Goal: Task Accomplishment & Management: Use online tool/utility

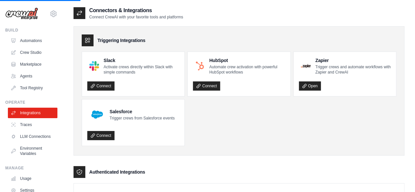
click at [33, 11] on img at bounding box center [21, 14] width 33 height 12
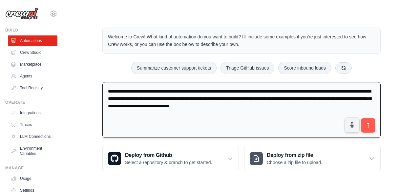
click at [291, 92] on textarea "**********" at bounding box center [241, 110] width 278 height 56
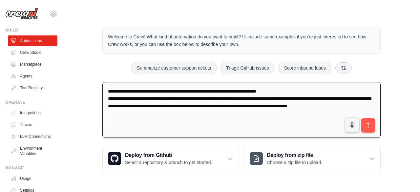
click at [310, 91] on textarea "**********" at bounding box center [241, 110] width 278 height 56
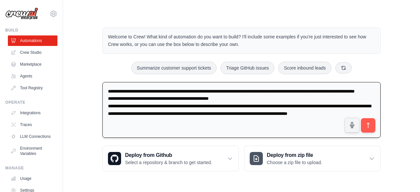
click at [201, 125] on textarea "**********" at bounding box center [241, 110] width 278 height 56
click at [237, 105] on textarea "**********" at bounding box center [241, 110] width 278 height 56
click at [190, 129] on textarea "**********" at bounding box center [241, 110] width 278 height 56
click at [214, 107] on textarea "**********" at bounding box center [241, 110] width 278 height 56
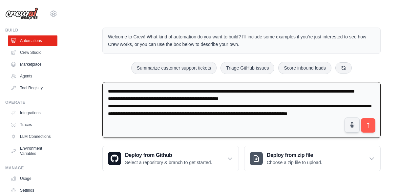
click at [248, 105] on textarea "**********" at bounding box center [241, 110] width 278 height 56
click at [186, 129] on textarea "**********" at bounding box center [241, 110] width 278 height 56
click at [292, 105] on textarea "**********" at bounding box center [241, 110] width 278 height 56
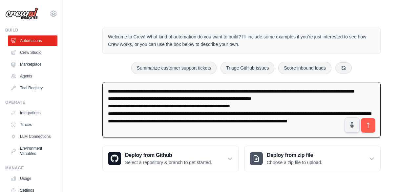
click at [160, 114] on textarea "**********" at bounding box center [241, 110] width 278 height 56
click at [144, 113] on textarea "**********" at bounding box center [241, 110] width 278 height 56
click at [312, 114] on textarea "**********" at bounding box center [241, 110] width 278 height 56
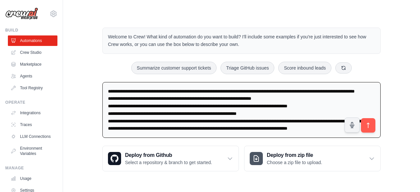
drag, startPoint x: 323, startPoint y: 113, endPoint x: 96, endPoint y: 113, distance: 226.2
click at [96, 113] on div "Welcome to Crew! What kind of automation do you want to build? I'll include som…" at bounding box center [241, 99] width 294 height 165
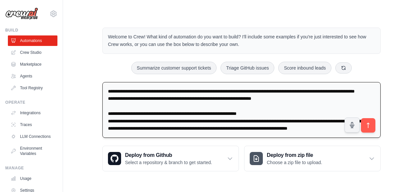
click at [281, 122] on textarea "**********" at bounding box center [241, 110] width 278 height 56
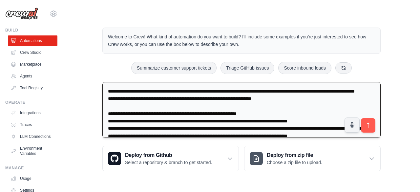
scroll to position [22, 0]
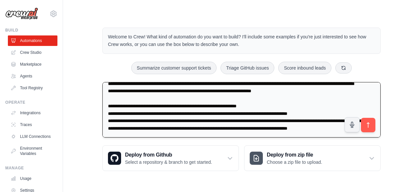
click at [176, 90] on textarea "**********" at bounding box center [241, 110] width 278 height 56
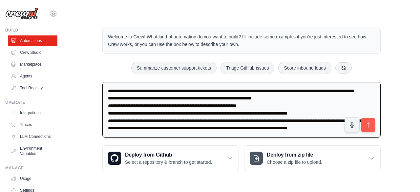
scroll to position [15, 0]
click at [351, 112] on textarea "**********" at bounding box center [241, 110] width 278 height 56
click at [248, 128] on textarea "**********" at bounding box center [241, 110] width 278 height 56
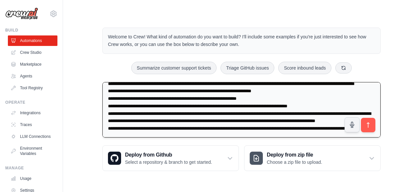
scroll to position [38, 0]
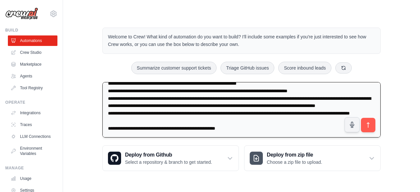
click at [188, 117] on textarea "**********" at bounding box center [241, 110] width 278 height 56
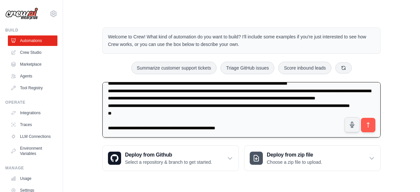
scroll to position [45, 0]
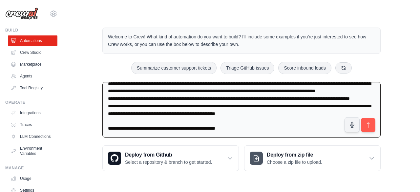
drag, startPoint x: 323, startPoint y: 128, endPoint x: 93, endPoint y: 119, distance: 229.7
click at [93, 119] on div "Welcome to Crew! What kind of automation do you want to build? I'll include som…" at bounding box center [241, 99] width 336 height 164
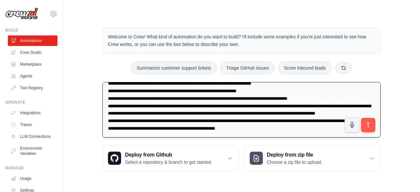
scroll to position [0, 0]
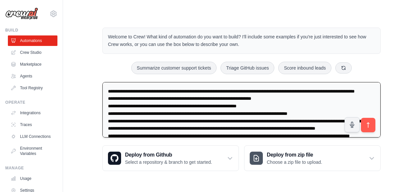
click at [286, 106] on textarea "**********" at bounding box center [241, 110] width 278 height 56
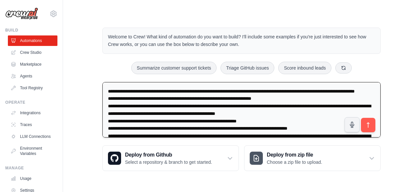
click at [180, 97] on textarea at bounding box center [241, 110] width 278 height 56
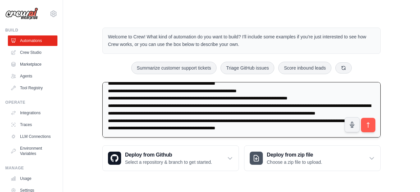
scroll to position [52, 0]
click at [154, 106] on textarea at bounding box center [241, 110] width 278 height 56
click at [200, 105] on textarea at bounding box center [241, 110] width 278 height 56
click at [197, 106] on textarea at bounding box center [241, 110] width 278 height 56
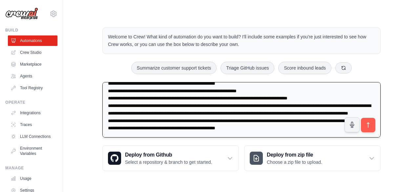
click at [193, 129] on textarea at bounding box center [241, 110] width 278 height 56
click at [229, 129] on textarea at bounding box center [241, 110] width 278 height 56
type textarea "**********"
click at [368, 125] on icon "submit" at bounding box center [368, 124] width 2 height 5
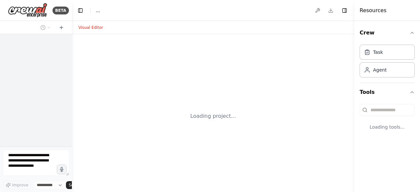
select select "****"
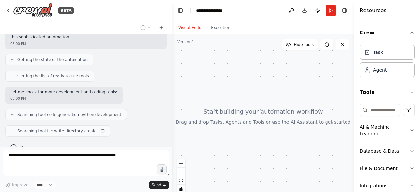
scroll to position [142, 0]
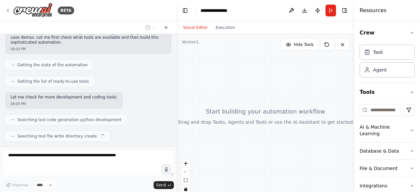
drag, startPoint x: 95, startPoint y: 89, endPoint x: 176, endPoint y: 98, distance: 81.9
click at [176, 98] on div "BETA Create a multi-agent system that is expert in creating various agentic AI …" at bounding box center [210, 96] width 420 height 192
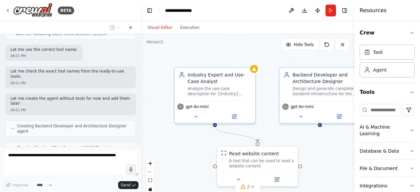
scroll to position [351, 0]
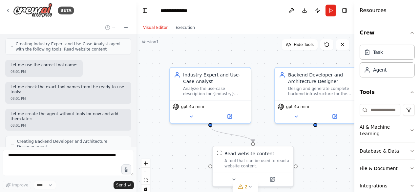
drag, startPoint x: 176, startPoint y: 94, endPoint x: 136, endPoint y: 94, distance: 39.7
click at [136, 94] on div "BETA Create a multi-agent system that is expert in creating various agentic AI …" at bounding box center [210, 96] width 420 height 192
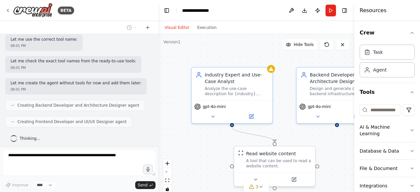
scroll to position [335, 0]
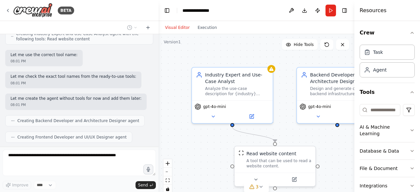
drag, startPoint x: 135, startPoint y: 97, endPoint x: 158, endPoint y: 96, distance: 23.0
click at [158, 96] on div "BETA Create a multi-agent system that is expert in creating various agentic AI …" at bounding box center [210, 96] width 420 height 192
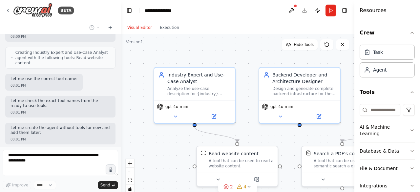
scroll to position [435, 0]
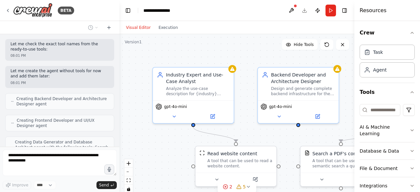
drag, startPoint x: 157, startPoint y: 104, endPoint x: 119, endPoint y: 105, distance: 38.1
click at [119, 105] on div "BETA Create a multi-agent system that is expert in creating various agentic AI …" at bounding box center [210, 96] width 420 height 192
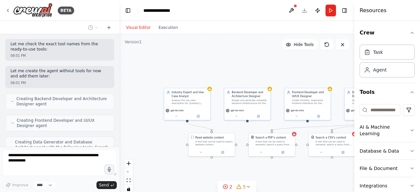
scroll to position [482, 0]
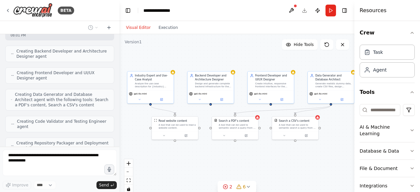
drag, startPoint x: 264, startPoint y: 78, endPoint x: 227, endPoint y: 61, distance: 40.3
click at [227, 61] on div ".deletable-edge-delete-btn { width: 20px; height: 20px; border: 0px solid #ffff…" at bounding box center [236, 116] width 235 height 164
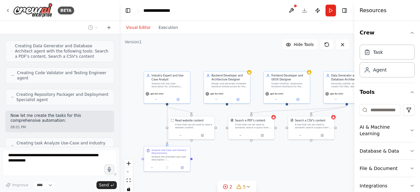
scroll to position [547, 0]
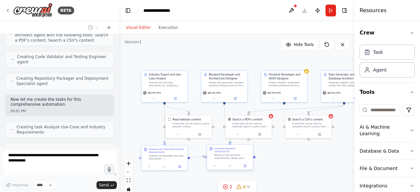
drag, startPoint x: 230, startPoint y: 155, endPoint x: 243, endPoint y: 154, distance: 13.5
click at [243, 154] on div ".deletable-edge-delete-btn { width: 20px; height: 20px; border: 0px solid #ffff…" at bounding box center [236, 116] width 235 height 164
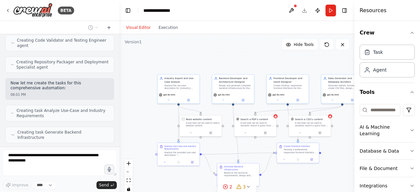
scroll to position [585, 0]
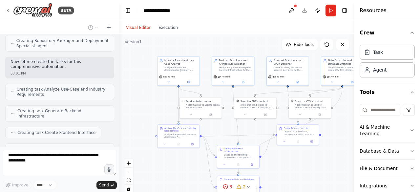
drag, startPoint x: 289, startPoint y: 181, endPoint x: 288, endPoint y: 157, distance: 23.6
click at [288, 157] on div ".deletable-edge-delete-btn { width: 20px; height: 20px; border: 0px solid #ffff…" at bounding box center [236, 116] width 235 height 164
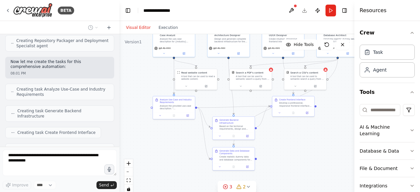
drag, startPoint x: 288, startPoint y: 157, endPoint x: 283, endPoint y: 129, distance: 28.9
click at [283, 129] on div ".deletable-edge-delete-btn { width: 20px; height: 20px; border: 0px solid #ffff…" at bounding box center [236, 116] width 235 height 164
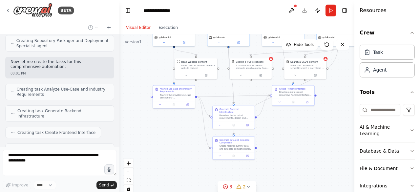
click at [281, 140] on div ".deletable-edge-delete-btn { width: 20px; height: 20px; border: 0px solid #ffff…" at bounding box center [236, 116] width 235 height 164
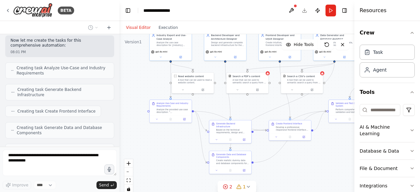
scroll to position [601, 0]
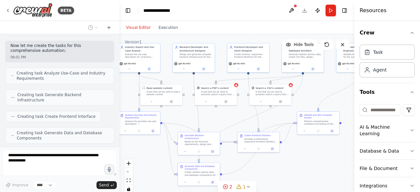
drag, startPoint x: 281, startPoint y: 135, endPoint x: 246, endPoint y: 162, distance: 43.5
click at [246, 162] on div ".deletable-edge-delete-btn { width: 20px; height: 20px; border: 0px solid #ffff…" at bounding box center [236, 116] width 235 height 164
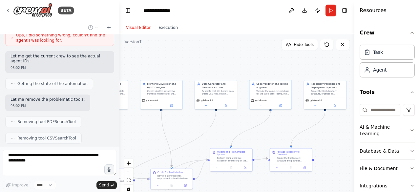
scroll to position [839, 0]
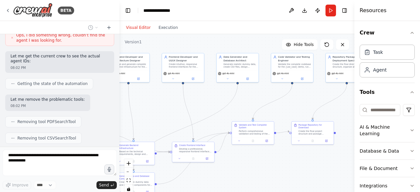
drag, startPoint x: 317, startPoint y: 88, endPoint x: 252, endPoint y: 98, distance: 66.0
click at [252, 98] on div ".deletable-edge-delete-btn { width: 20px; height: 20px; border: 0px solid #ffff…" at bounding box center [236, 116] width 235 height 164
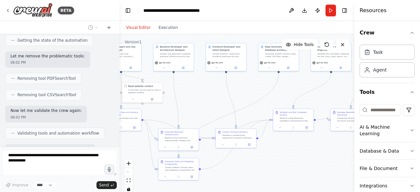
drag, startPoint x: 205, startPoint y: 127, endPoint x: 252, endPoint y: 116, distance: 49.1
click at [252, 116] on div ".deletable-edge-delete-btn { width: 20px; height: 20px; border: 0px solid #ffff…" at bounding box center [236, 116] width 235 height 164
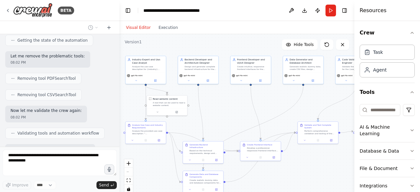
drag, startPoint x: 204, startPoint y: 98, endPoint x: 222, endPoint y: 109, distance: 21.6
click at [222, 109] on div ".deletable-edge-delete-btn { width: 20px; height: 20px; border: 0px solid #ffff…" at bounding box center [236, 116] width 235 height 164
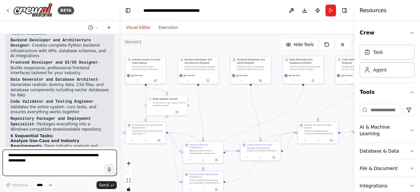
click at [33, 164] on textarea at bounding box center [60, 163] width 114 height 26
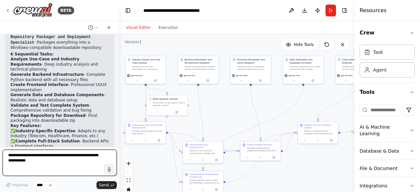
type textarea "*"
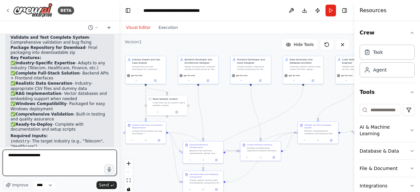
scroll to position [1243, 0]
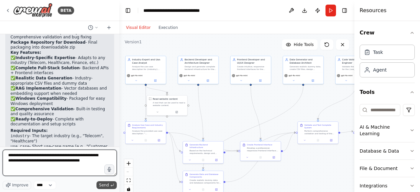
type textarea "**********"
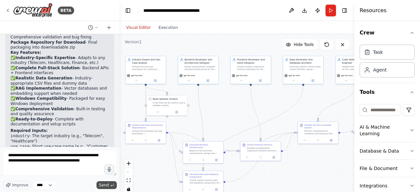
click at [104, 185] on span "Send" at bounding box center [104, 184] width 10 height 5
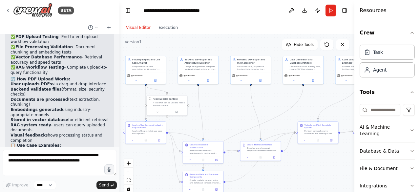
scroll to position [1948, 0]
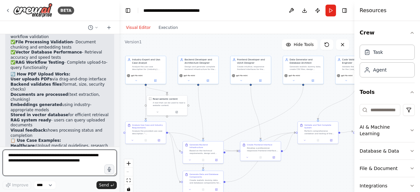
click at [50, 161] on textarea "**********" at bounding box center [60, 163] width 114 height 26
type textarea "**********"
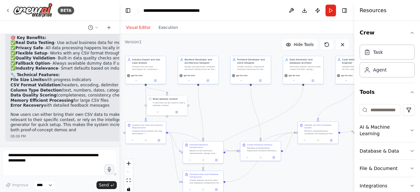
scroll to position [2844, 0]
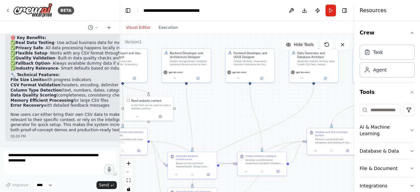
click at [254, 91] on div ".deletable-edge-delete-btn { width: 20px; height: 20px; border: 0px solid #ffff…" at bounding box center [236, 116] width 235 height 164
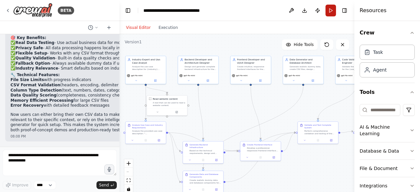
click at [329, 14] on button "Run" at bounding box center [330, 11] width 10 height 12
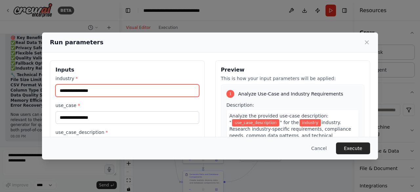
click at [159, 91] on input "industry *" at bounding box center [127, 90] width 144 height 12
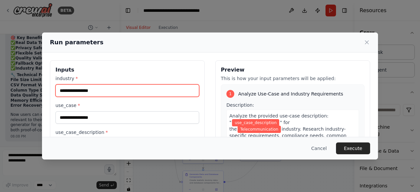
type input "**********"
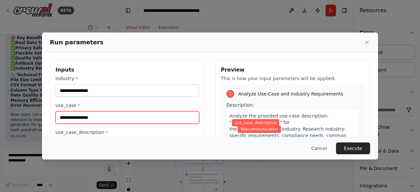
click at [116, 119] on input "use_case *" at bounding box center [127, 117] width 144 height 12
paste input "**********"
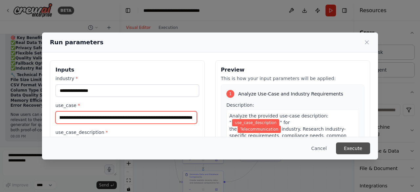
type input "**********"
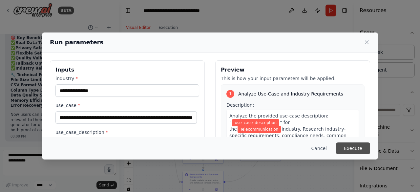
scroll to position [0, 0]
click at [358, 149] on button "Execute" at bounding box center [353, 148] width 34 height 12
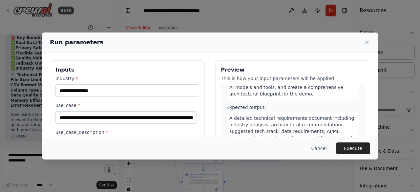
scroll to position [68, 0]
click at [352, 147] on button "Execute" at bounding box center [353, 148] width 34 height 12
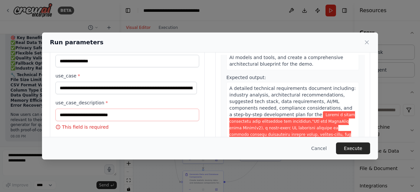
scroll to position [32, 0]
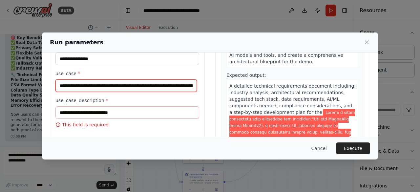
click at [112, 88] on input "use_case *" at bounding box center [125, 85] width 141 height 12
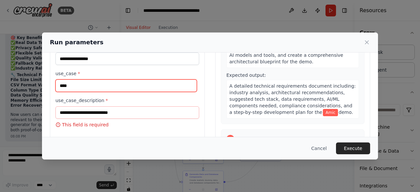
type input "*****"
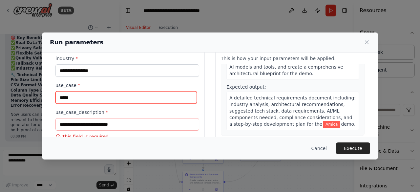
scroll to position [20, 0]
drag, startPoint x: 121, startPoint y: 99, endPoint x: 41, endPoint y: 103, distance: 79.8
click at [41, 103] on div "**********" at bounding box center [210, 96] width 420 height 192
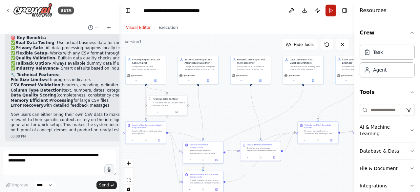
click at [329, 11] on button "Run" at bounding box center [330, 11] width 10 height 12
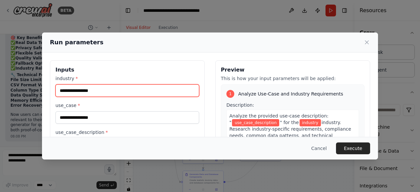
click at [141, 90] on input "industry *" at bounding box center [127, 90] width 144 height 12
type input "*******"
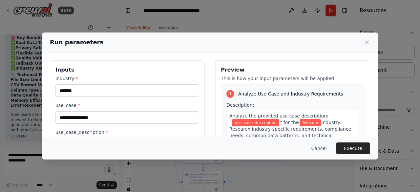
click at [127, 110] on div "use_case *" at bounding box center [127, 113] width 144 height 22
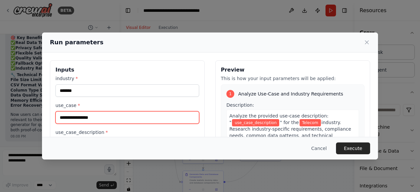
click at [127, 113] on input "use_case *" at bounding box center [127, 117] width 144 height 12
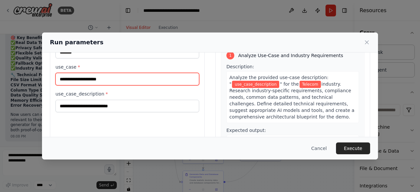
scroll to position [39, 0]
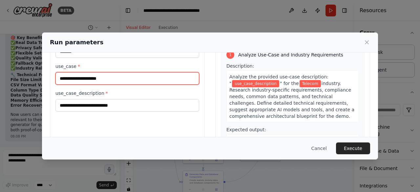
type input "**********"
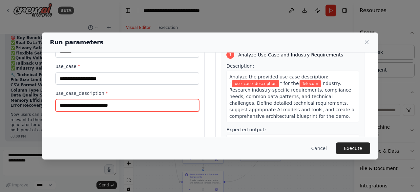
click at [131, 107] on input "use_case_description *" at bounding box center [127, 105] width 144 height 12
paste input "**********"
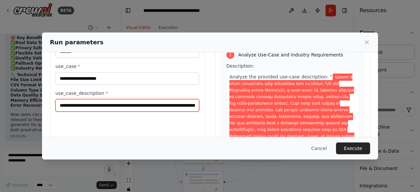
scroll to position [0, 9697]
type input "**********"
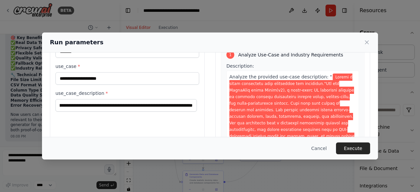
scroll to position [0, 0]
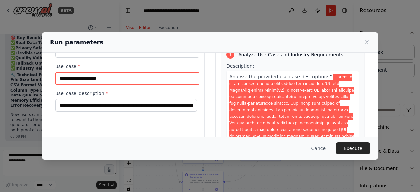
click at [60, 78] on input "**********" at bounding box center [127, 78] width 144 height 12
type input "**********"
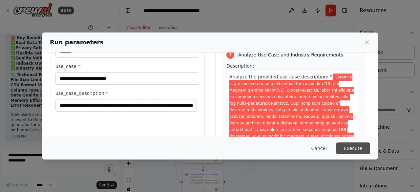
click at [352, 146] on button "Execute" at bounding box center [353, 148] width 34 height 12
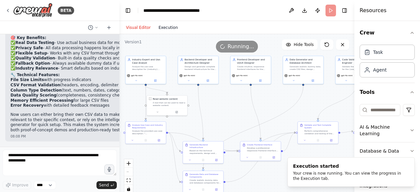
click at [160, 29] on button "Execution" at bounding box center [167, 28] width 27 height 8
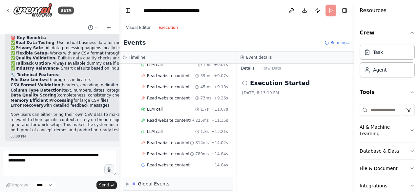
scroll to position [201, 0]
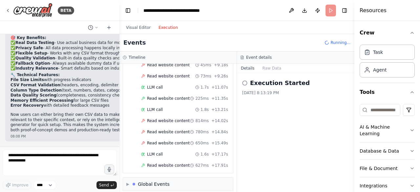
click at [181, 108] on div "Started + 0.00s LLM call 947ms + 1.35s Read website content + 1.35s Read websit…" at bounding box center [180, 32] width 105 height 279
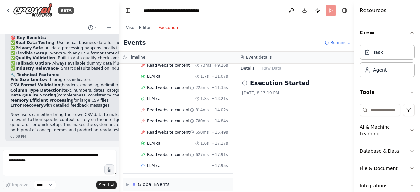
click at [181, 108] on div "Read website content 814ms + 14.02s" at bounding box center [184, 110] width 91 height 10
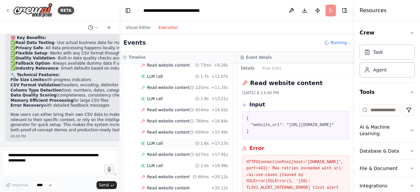
click at [176, 141] on div "LLM call 1.6s + 17.17s" at bounding box center [184, 143] width 87 height 5
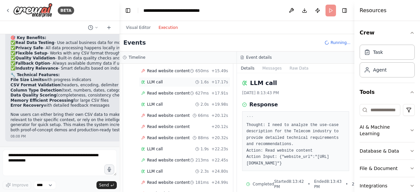
scroll to position [285, 0]
click at [163, 144] on div "LLM call 1.9s + 22.23s" at bounding box center [184, 148] width 91 height 10
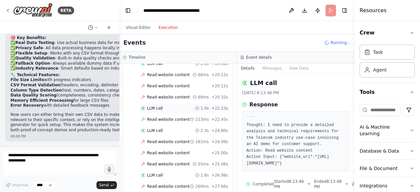
scroll to position [326, 0]
click at [163, 139] on span "Read website content" at bounding box center [168, 141] width 43 height 5
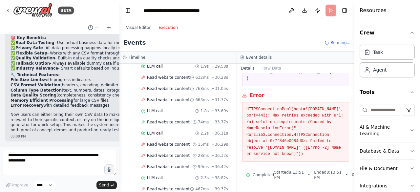
scroll to position [479, 0]
click at [171, 152] on span "Read website content" at bounding box center [168, 154] width 43 height 5
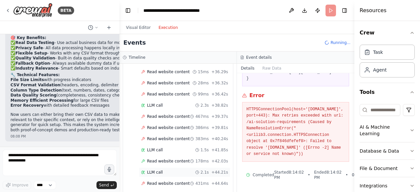
scroll to position [595, 0]
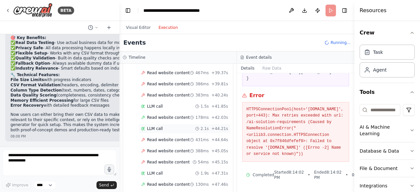
click at [164, 126] on div "LLM call 2.1s + 44.21s" at bounding box center [184, 128] width 87 height 5
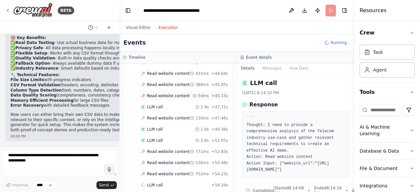
scroll to position [661, 0]
click at [156, 182] on span "LLM call" at bounding box center [155, 184] width 16 height 5
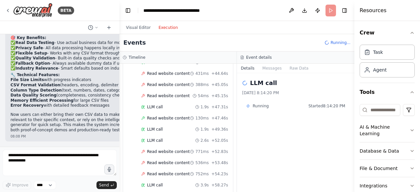
scroll to position [715, 0]
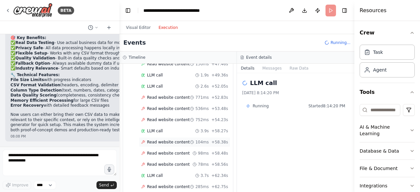
click at [162, 139] on span "Read website content" at bounding box center [168, 141] width 43 height 5
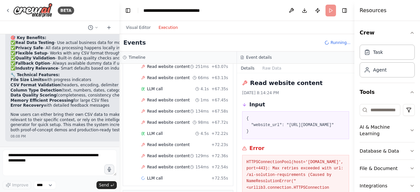
scroll to position [64, 0]
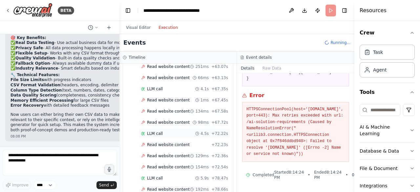
click at [168, 131] on div "LLM call 4.5s + 72.22s" at bounding box center [184, 133] width 87 height 5
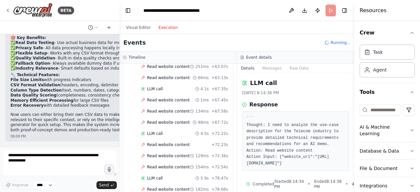
scroll to position [15, 0]
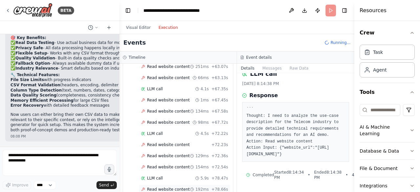
click at [171, 187] on span "Read website content" at bounding box center [168, 189] width 43 height 5
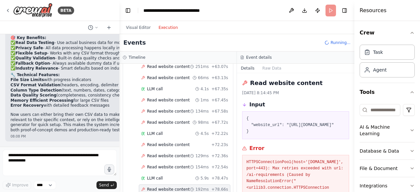
drag, startPoint x: 276, startPoint y: 138, endPoint x: 251, endPoint y: 130, distance: 26.3
click at [251, 130] on pre "{ "website_url": "https://www.telecomstrategy.com/ai-requirements" }" at bounding box center [295, 124] width 98 height 19
click at [153, 173] on div "LLM call 5.9s + 78.47s" at bounding box center [184, 178] width 91 height 10
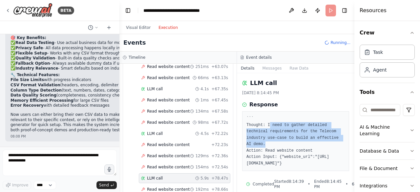
drag, startPoint x: 268, startPoint y: 124, endPoint x: 305, endPoint y: 145, distance: 42.7
click at [305, 145] on pre "``` Thought: I need to gather detailed technical requirements for the Telecom i…" at bounding box center [295, 140] width 98 height 51
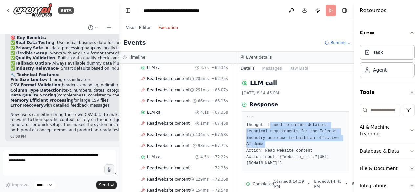
scroll to position [879, 0]
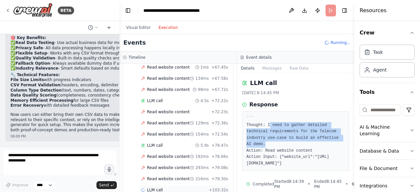
click at [164, 187] on div "LLM call + 103.32s" at bounding box center [184, 189] width 87 height 5
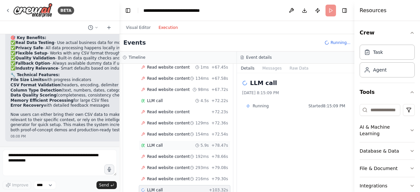
click at [162, 143] on div "LLM call 5.9s + 78.47s" at bounding box center [184, 145] width 87 height 5
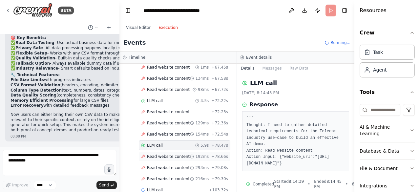
click at [176, 154] on span "Read website content" at bounding box center [168, 156] width 43 height 5
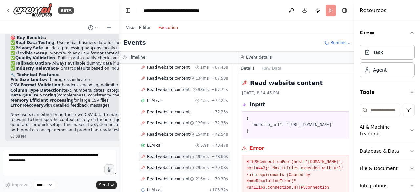
click at [177, 163] on div "Read website content 293ms + 79.08s" at bounding box center [184, 168] width 91 height 10
click at [178, 174] on div "Read website content 216ms + 79.30s" at bounding box center [184, 179] width 91 height 10
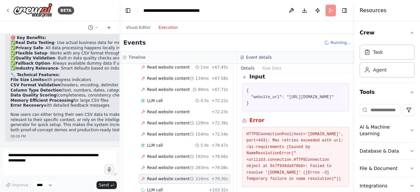
scroll to position [64, 0]
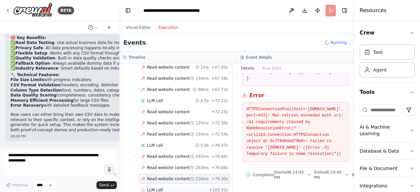
click at [172, 187] on div "LLM call + 103.32s" at bounding box center [184, 189] width 87 height 5
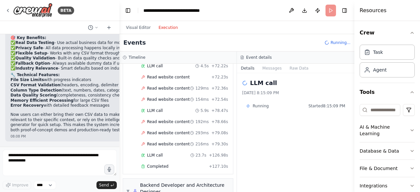
scroll to position [914, 0]
click at [158, 163] on span "Completed" at bounding box center [157, 165] width 21 height 5
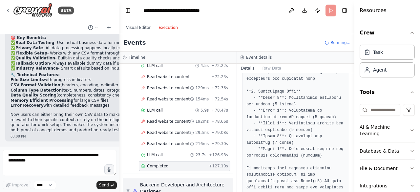
scroll to position [967, 0]
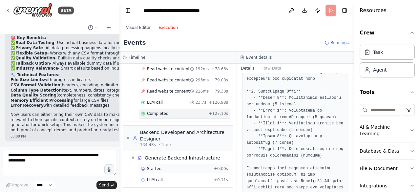
click at [165, 166] on div "Started" at bounding box center [176, 168] width 70 height 5
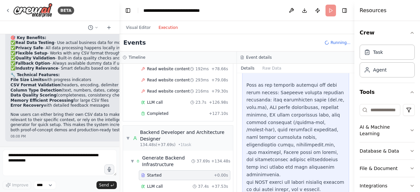
scroll to position [161, 0]
click at [186, 184] on div "LLM call 37.4s + 37.53s" at bounding box center [184, 186] width 87 height 5
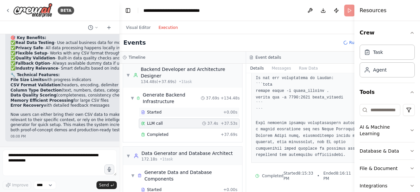
scroll to position [1030, 0]
click at [166, 131] on div "Completed" at bounding box center [179, 133] width 77 height 5
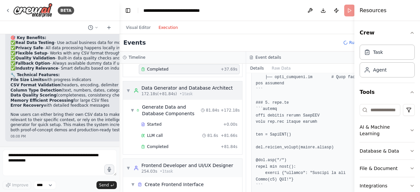
scroll to position [1095, 0]
click at [165, 144] on span "Completed" at bounding box center [157, 146] width 21 height 5
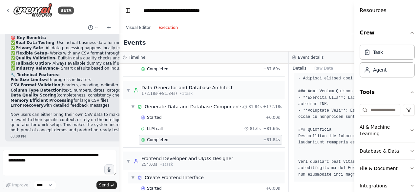
scroll to position [1100, 0]
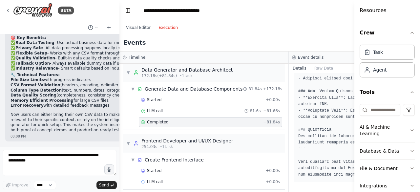
drag, startPoint x: 356, startPoint y: 34, endPoint x: 391, endPoint y: 31, distance: 35.2
click at [391, 31] on div "Resources Crew Task Agent Tools AI & Machine Learning Database & Data File & Do…" at bounding box center [387, 96] width 66 height 192
click at [275, 35] on div "Events Running..." at bounding box center [288, 42] width 338 height 17
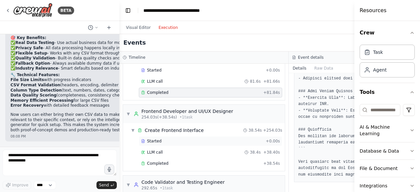
scroll to position [1130, 0]
click at [178, 138] on div "Started" at bounding box center [202, 140] width 122 height 5
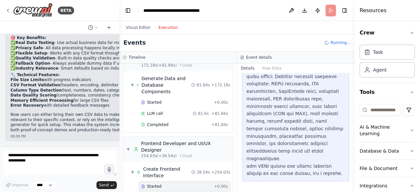
scroll to position [1149, 0]
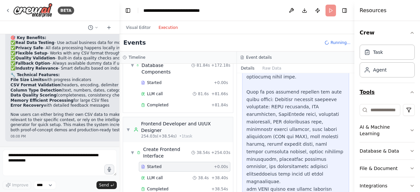
drag, startPoint x: 354, startPoint y: 85, endPoint x: 398, endPoint y: 91, distance: 44.7
click at [398, 91] on div "Resources Crew Task Agent Tools AI & Machine Learning Database & Data File & Do…" at bounding box center [387, 96] width 66 height 192
click at [346, 8] on button "Toggle Right Sidebar" at bounding box center [344, 10] width 9 height 9
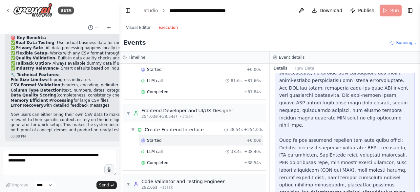
scroll to position [102, 0]
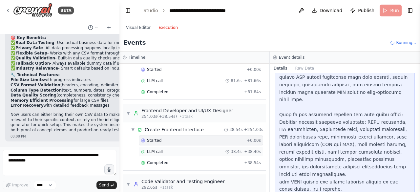
click at [202, 147] on div "LLM call 38.4s + 38.40s" at bounding box center [201, 152] width 124 height 10
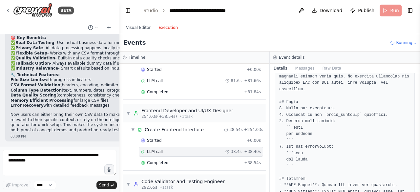
scroll to position [2234, 0]
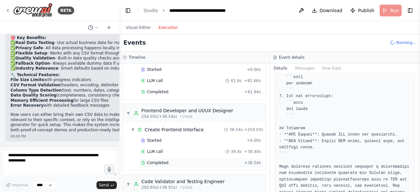
click at [211, 160] on div "Completed" at bounding box center [191, 162] width 100 height 5
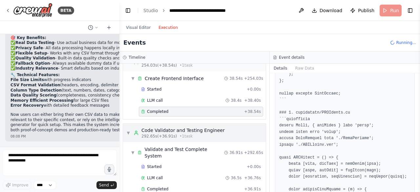
scroll to position [1197, 0]
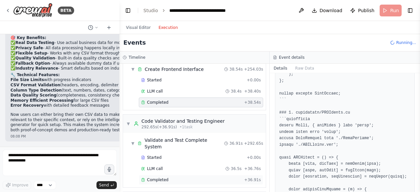
click at [180, 177] on div "Completed" at bounding box center [191, 179] width 100 height 5
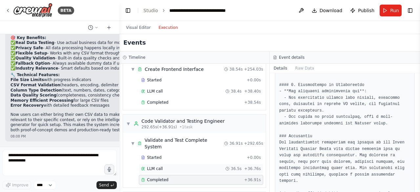
scroll to position [1257, 0]
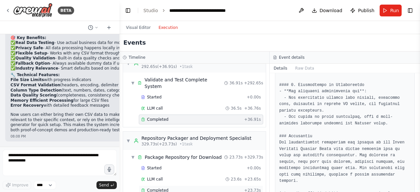
click at [184, 188] on div "Completed" at bounding box center [191, 190] width 100 height 5
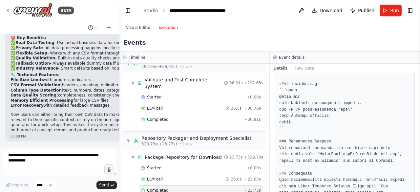
scroll to position [1012, 0]
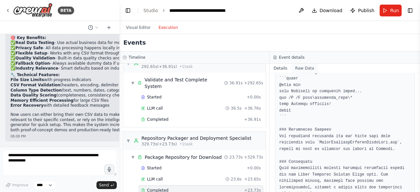
click at [300, 70] on button "Raw Data" at bounding box center [304, 68] width 27 height 9
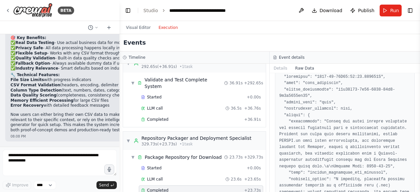
scroll to position [0, 0]
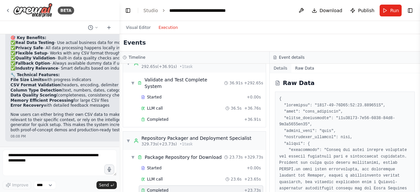
click at [279, 70] on button "Details" at bounding box center [280, 68] width 22 height 9
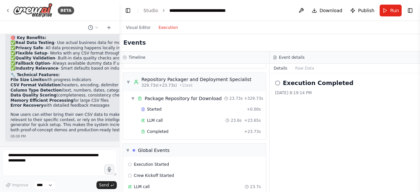
click at [154, 184] on div "LLM call 23.7s" at bounding box center [194, 186] width 133 height 5
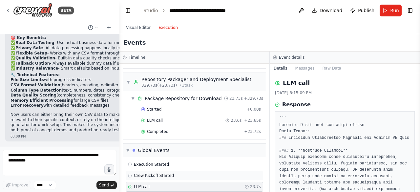
click at [161, 173] on span "Crew Kickoff Started" at bounding box center [154, 175] width 40 height 5
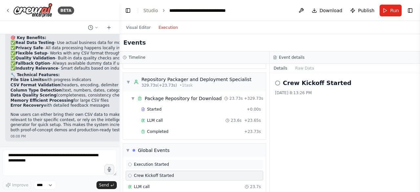
click at [161, 162] on span "Execution Started" at bounding box center [151, 164] width 35 height 5
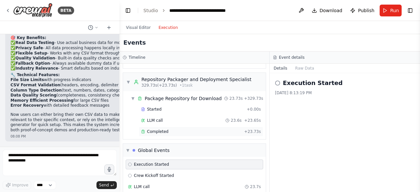
click at [157, 129] on span "Completed" at bounding box center [157, 131] width 21 height 5
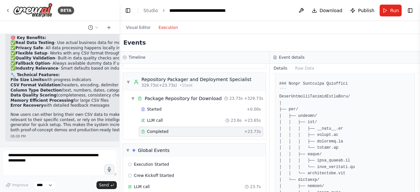
scroll to position [0, 0]
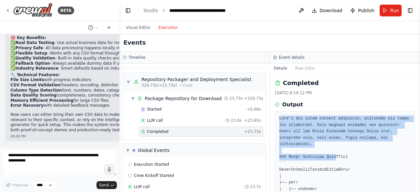
drag, startPoint x: 279, startPoint y: 118, endPoint x: 333, endPoint y: 151, distance: 62.8
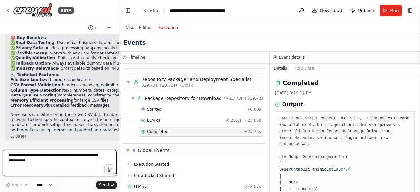
click at [60, 158] on textarea at bounding box center [60, 163] width 114 height 26
type textarea "*"
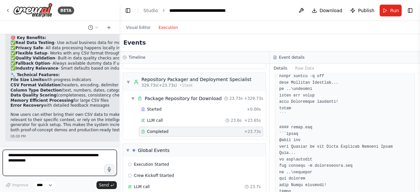
scroll to position [1012, 0]
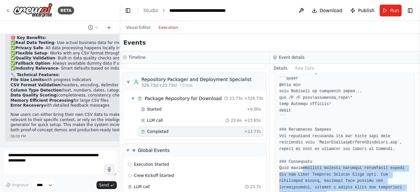
drag, startPoint x: 301, startPoint y: 155, endPoint x: 388, endPoint y: 172, distance: 88.5
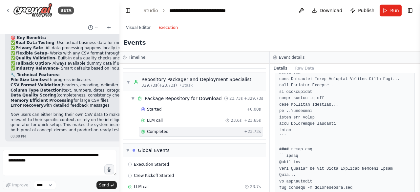
scroll to position [851, 0]
click at [301, 67] on button "Raw Data" at bounding box center [304, 68] width 27 height 9
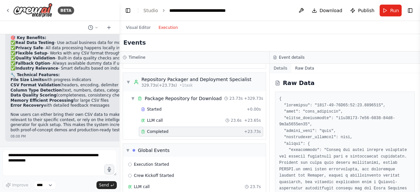
click at [277, 69] on button "Details" at bounding box center [280, 68] width 22 height 9
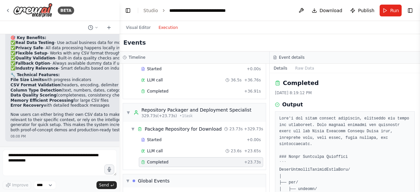
scroll to position [1316, 0]
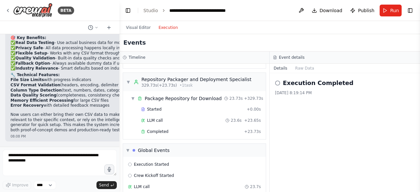
click at [161, 182] on div "LLM call 23.7s" at bounding box center [194, 187] width 137 height 10
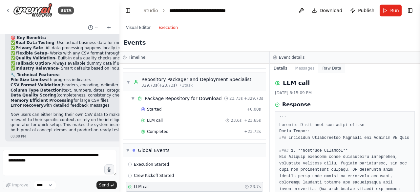
click at [329, 71] on button "Raw Data" at bounding box center [331, 68] width 27 height 9
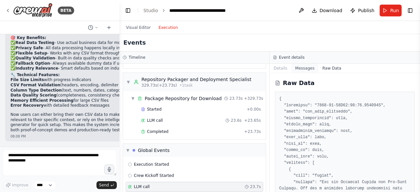
click at [301, 70] on button "Messages" at bounding box center [304, 68] width 27 height 9
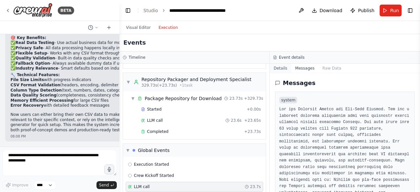
click at [283, 65] on button "Details" at bounding box center [280, 68] width 22 height 9
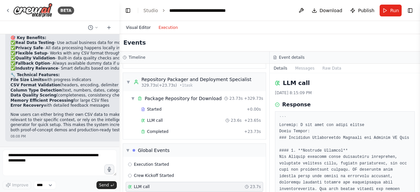
click at [145, 24] on button "Visual Editor" at bounding box center [138, 28] width 32 height 8
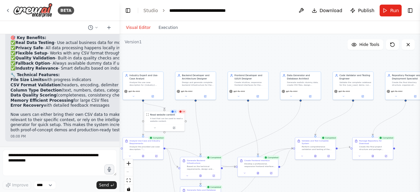
drag, startPoint x: 246, startPoint y: 103, endPoint x: 244, endPoint y: 118, distance: 16.0
click at [244, 118] on div ".deletable-edge-delete-btn { width: 20px; height: 20px; border: 0px solid #ffff…" at bounding box center [269, 116] width 300 height 164
click at [162, 29] on button "Execution" at bounding box center [167, 28] width 27 height 8
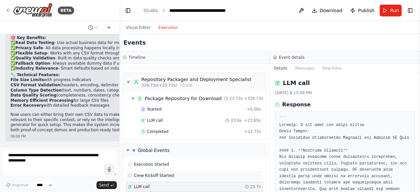
click at [188, 173] on div "Crew Kickoff Started" at bounding box center [194, 175] width 133 height 5
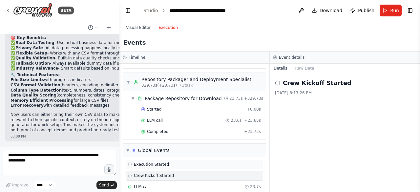
click at [179, 162] on div "Execution Started" at bounding box center [194, 164] width 133 height 5
click at [178, 173] on div "Crew Kickoff Started" at bounding box center [194, 175] width 133 height 5
click at [183, 182] on div "LLM call 23.7s" at bounding box center [194, 187] width 137 height 10
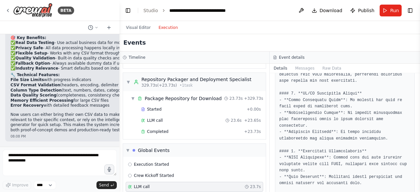
scroll to position [528, 0]
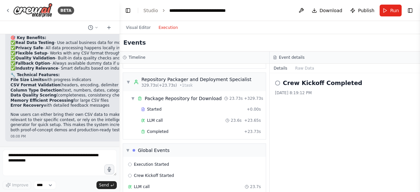
click at [148, 129] on span "Completed" at bounding box center [157, 131] width 21 height 5
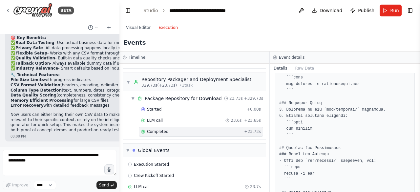
scroll to position [567, 0]
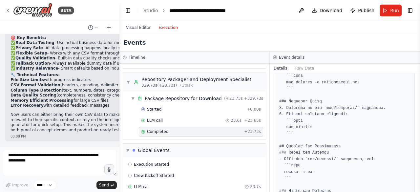
drag, startPoint x: 333, startPoint y: 148, endPoint x: 360, endPoint y: 144, distance: 27.5
click at [360, 144] on pre at bounding box center [344, 95] width 131 height 1093
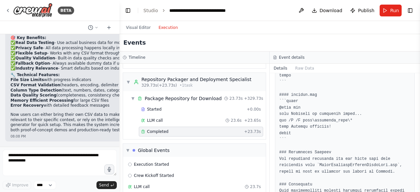
scroll to position [995, 0]
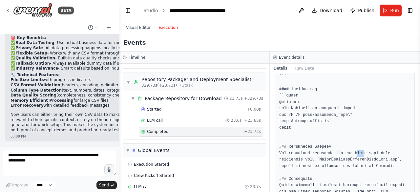
drag, startPoint x: 351, startPoint y: 140, endPoint x: 358, endPoint y: 143, distance: 7.2
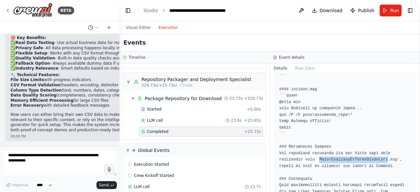
copy pre "TelcoCustomerSupportAgentDemo"
drag, startPoint x: 389, startPoint y: 147, endPoint x: 316, endPoint y: 147, distance: 73.4
copy pre "TelcoCustomerSupportAgentDemo.zip"
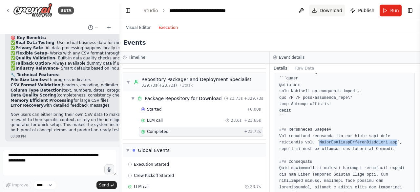
click at [330, 12] on span "Download" at bounding box center [330, 10] width 23 height 7
click at [407, 12] on button "Toggle Right Sidebar" at bounding box center [409, 10] width 9 height 9
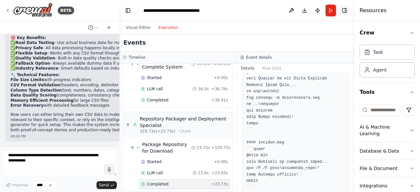
scroll to position [1355, 0]
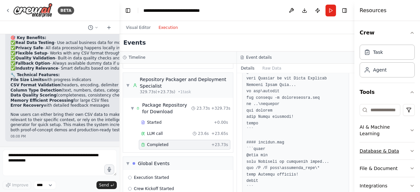
click at [404, 151] on button "Database & Data" at bounding box center [386, 150] width 55 height 17
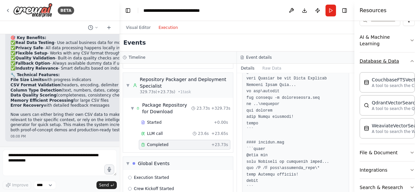
scroll to position [91, 0]
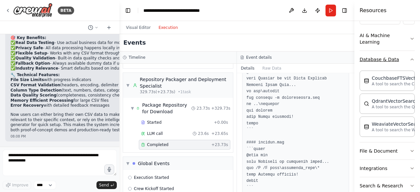
click at [382, 150] on button "File & Document" at bounding box center [386, 150] width 55 height 17
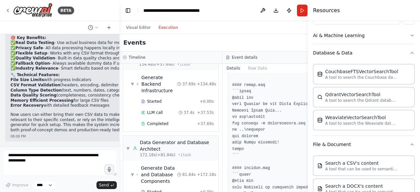
scroll to position [1703, 0]
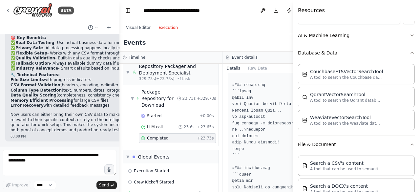
drag, startPoint x: 354, startPoint y: 130, endPoint x: 293, endPoint y: 131, distance: 61.3
click at [292, 131] on div at bounding box center [293, 96] width 3 height 192
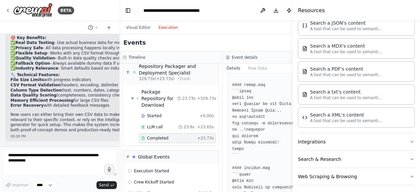
scroll to position [300, 0]
click at [346, 142] on button "Integrations" at bounding box center [356, 141] width 117 height 17
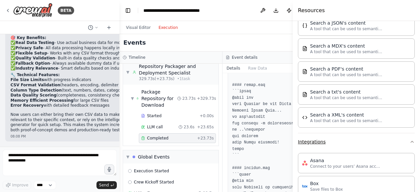
click at [346, 142] on button "Integrations" at bounding box center [356, 141] width 117 height 17
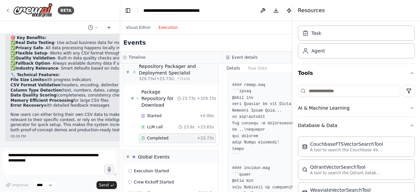
scroll to position [0, 0]
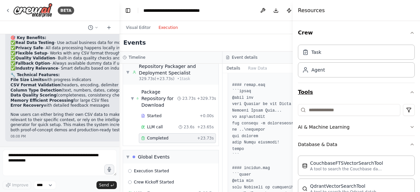
click at [358, 92] on button "Tools" at bounding box center [356, 92] width 117 height 18
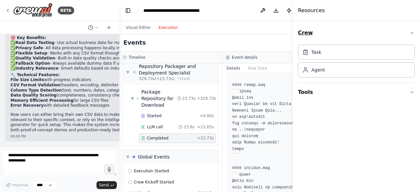
click at [393, 31] on button "Crew" at bounding box center [356, 33] width 117 height 18
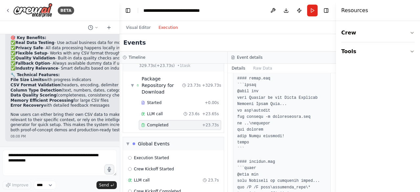
scroll to position [1355, 0]
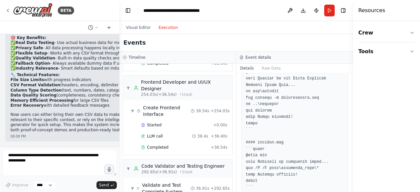
drag, startPoint x: 293, startPoint y: 69, endPoint x: 383, endPoint y: 70, distance: 89.8
click at [383, 70] on div "Resources Crew Tools" at bounding box center [386, 96] width 67 height 192
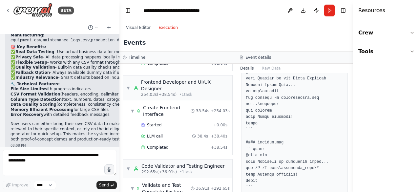
scroll to position [2844, 0]
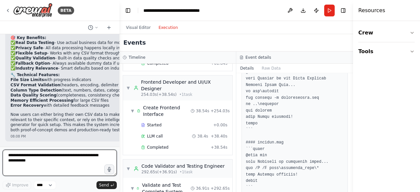
click at [24, 154] on textarea at bounding box center [60, 163] width 114 height 26
type textarea "*"
type textarea "**********"
paste textarea "**********"
type textarea "**********"
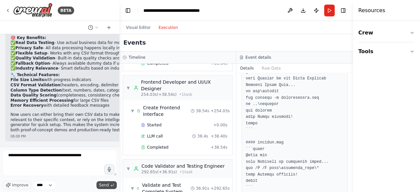
click at [103, 186] on span "Send" at bounding box center [104, 184] width 10 height 5
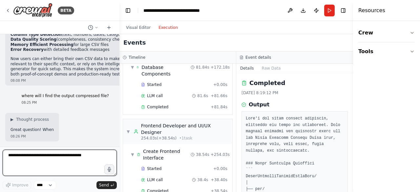
scroll to position [1304, 0]
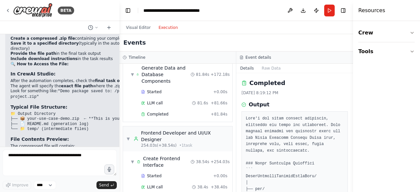
scroll to position [2989, 0]
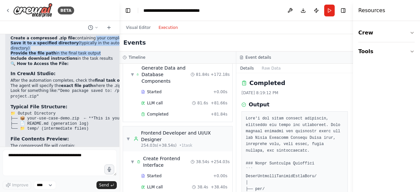
drag, startPoint x: 80, startPoint y: 71, endPoint x: 86, endPoint y: 79, distance: 10.5
click at [86, 61] on ol "Create a compressed .zip file containing your complete demo project Save it to …" at bounding box center [89, 49] width 158 height 26
click at [88, 56] on li "Provide the file path in the final task output" at bounding box center [89, 53] width 158 height 5
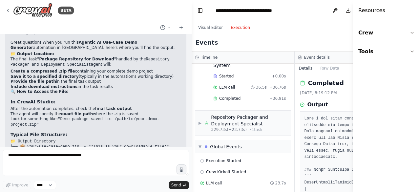
scroll to position [2267, 0]
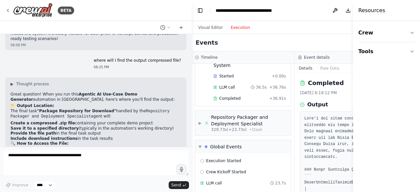
drag, startPoint x: 119, startPoint y: 79, endPoint x: 191, endPoint y: 78, distance: 72.8
click at [191, 78] on div "BETA Create a multi-agent system that is expert in creating various agentic AI …" at bounding box center [210, 96] width 420 height 192
drag, startPoint x: 68, startPoint y: 76, endPoint x: 157, endPoint y: 74, distance: 89.2
click at [157, 126] on li "Save it to a specified directory (typically in the automation's working directo…" at bounding box center [95, 128] width 170 height 5
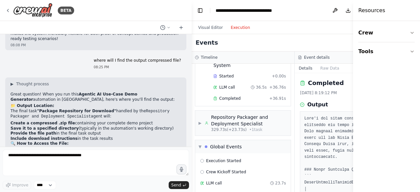
drag, startPoint x: 156, startPoint y: 74, endPoint x: 69, endPoint y: 76, distance: 87.2
click at [69, 126] on li "Save it to a specified directory (typically in the automation's working directo…" at bounding box center [95, 128] width 170 height 5
click at [80, 136] on li "Include download instructions in the task results" at bounding box center [95, 138] width 170 height 5
drag, startPoint x: 91, startPoint y: 81, endPoint x: 54, endPoint y: 81, distance: 37.0
click at [54, 131] on li "Provide the file path in the final task output" at bounding box center [95, 133] width 170 height 5
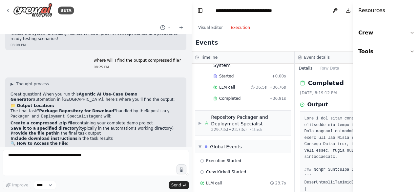
click at [54, 131] on li "Provide the file path in the final task output" at bounding box center [95, 133] width 170 height 5
click at [62, 141] on h2 "🔍 How to Access the File:" at bounding box center [95, 143] width 170 height 5
drag, startPoint x: 68, startPoint y: 85, endPoint x: 81, endPoint y: 89, distance: 13.3
click at [81, 141] on h2 "🔍 How to Access the File:" at bounding box center [95, 143] width 170 height 5
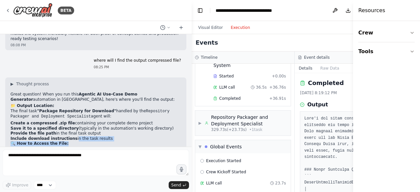
click at [79, 141] on h2 "🔍 How to Access the File:" at bounding box center [95, 143] width 170 height 5
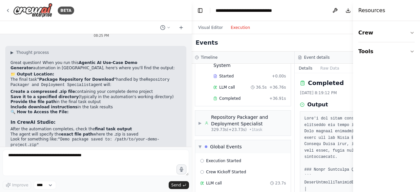
scroll to position [2298, 0]
drag, startPoint x: 56, startPoint y: 87, endPoint x: 95, endPoint y: 85, distance: 39.1
click at [95, 137] on code ""Demo package saved to: /path/to/your-demo-project.zip"" at bounding box center [84, 142] width 149 height 10
copy code "Demo package saved"
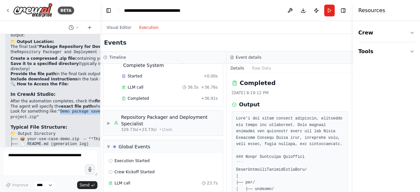
scroll to position [1291, 0]
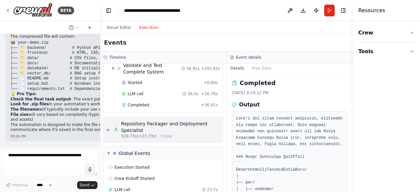
drag, startPoint x: 189, startPoint y: 98, endPoint x: 116, endPoint y: 105, distance: 73.1
click at [104, 105] on div "BETA Create a multi-agent system that is expert in creating various agentic AI …" at bounding box center [210, 96] width 420 height 192
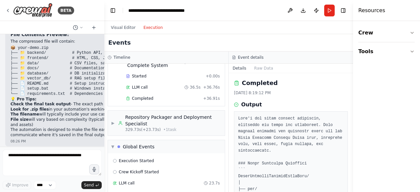
scroll to position [57, 0]
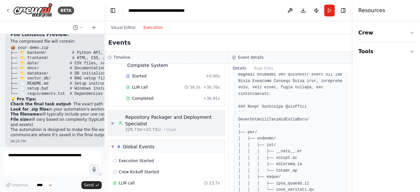
click at [176, 127] on div "329.73s (+23.73s) • 1 task" at bounding box center [173, 129] width 96 height 5
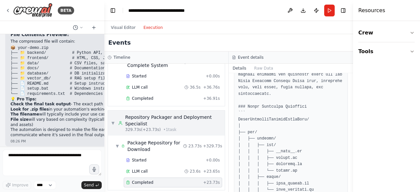
click at [176, 127] on div "329.73s (+23.73s) • 1 task" at bounding box center [173, 129] width 96 height 5
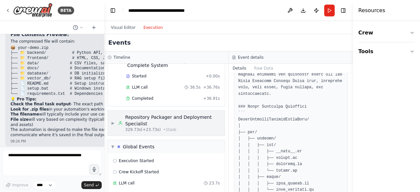
click at [176, 127] on div "329.73s (+23.73s) • 1 task" at bounding box center [173, 129] width 96 height 5
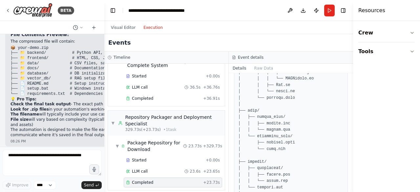
scroll to position [0, 0]
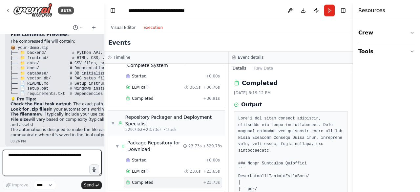
click at [71, 158] on textarea "**********" at bounding box center [52, 163] width 99 height 26
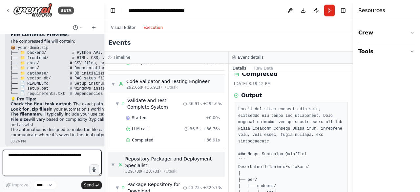
scroll to position [1256, 0]
click at [150, 135] on div "Completed + 36.91s" at bounding box center [173, 140] width 98 height 10
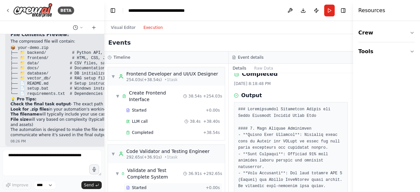
scroll to position [1187, 0]
click at [153, 130] on div "Completed" at bounding box center [163, 132] width 74 height 5
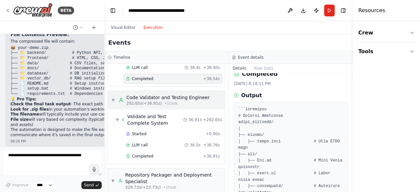
scroll to position [1241, 0]
click at [141, 128] on div "Started + 0.00s" at bounding box center [173, 133] width 98 height 10
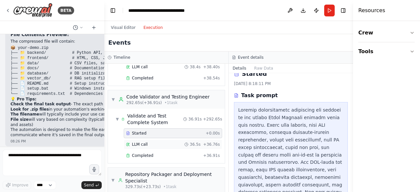
click at [146, 139] on div "LLM call 36.5s + 36.76s" at bounding box center [173, 144] width 98 height 10
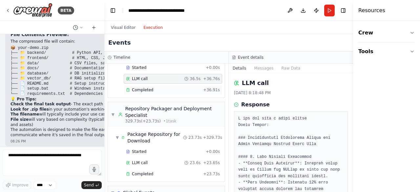
scroll to position [1306, 0]
click at [152, 106] on div "Repository Packager and Deployment Specialist" at bounding box center [173, 112] width 96 height 13
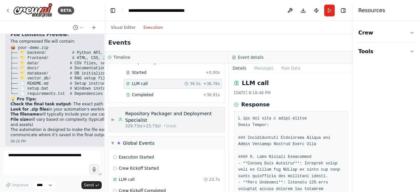
click at [152, 110] on div "Repository Packager and Deployment Specialist" at bounding box center [173, 116] width 96 height 13
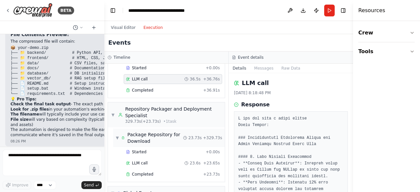
click at [148, 131] on div "Package Repository for Download" at bounding box center [155, 137] width 56 height 13
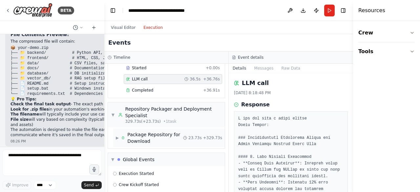
click at [148, 131] on div "Package Repository for Download" at bounding box center [155, 137] width 56 height 13
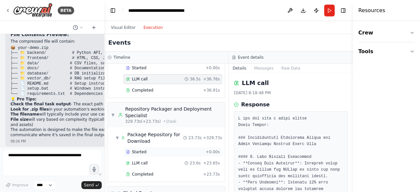
click at [149, 149] on div "Started" at bounding box center [164, 151] width 77 height 5
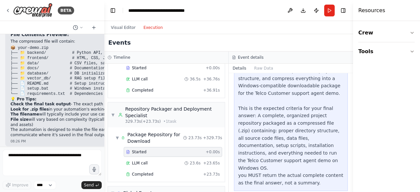
scroll to position [87, 0]
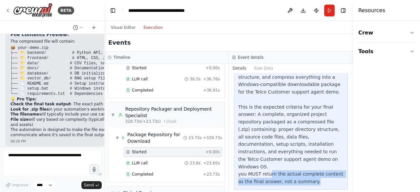
drag, startPoint x: 268, startPoint y: 166, endPoint x: 310, endPoint y: 174, distance: 43.1
click at [310, 174] on div "Create the final project structure and package everything into a downloadable r…" at bounding box center [290, 107] width 105 height 157
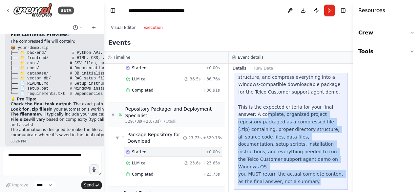
drag, startPoint x: 310, startPoint y: 174, endPoint x: 249, endPoint y: 117, distance: 83.7
click at [249, 117] on div "Create the final project structure and package everything into a downloadable r…" at bounding box center [290, 107] width 105 height 157
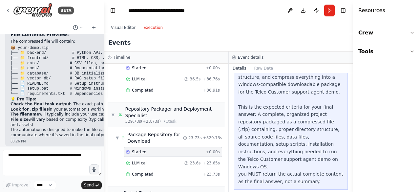
click at [249, 120] on div "Create the final project structure and package everything into a downloadable r…" at bounding box center [290, 107] width 105 height 157
click at [115, 27] on button "Visual Editor" at bounding box center [123, 28] width 32 height 8
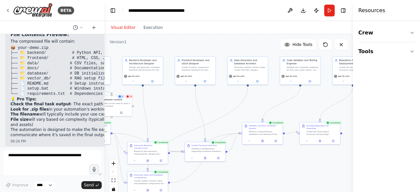
drag, startPoint x: 272, startPoint y: 126, endPoint x: 234, endPoint y: 110, distance: 41.2
click at [234, 110] on div ".deletable-edge-delete-btn { width: 20px; height: 20px; border: 0px solid #ffff…" at bounding box center [228, 116] width 249 height 164
click at [249, 141] on button at bounding box center [248, 139] width 11 height 4
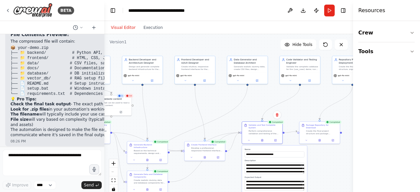
click at [333, 157] on div ".deletable-edge-delete-btn { width: 20px; height: 20px; border: 0px solid #ffff…" at bounding box center [228, 116] width 249 height 164
click at [269, 187] on textarea "**********" at bounding box center [275, 184] width 60 height 11
click at [289, 187] on textarea "**********" at bounding box center [275, 184] width 60 height 11
click at [292, 190] on textarea "**********" at bounding box center [275, 184] width 60 height 11
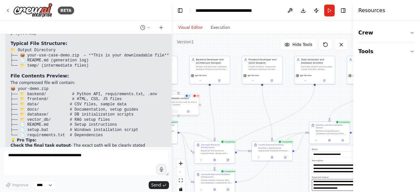
scroll to position [2434, 0]
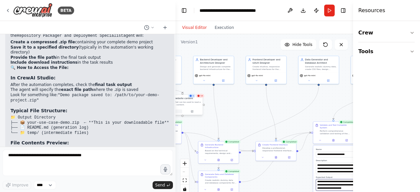
drag, startPoint x: 102, startPoint y: 110, endPoint x: 175, endPoint y: 112, distance: 73.5
click at [175, 112] on div "BETA Create a multi-agent system that is expert in creating various agentic AI …" at bounding box center [210, 96] width 420 height 192
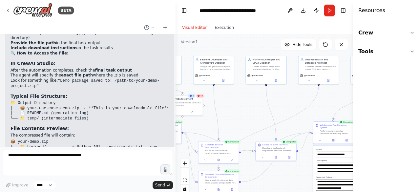
type textarea "**********"
drag, startPoint x: 79, startPoint y: 107, endPoint x: 118, endPoint y: 105, distance: 39.4
drag, startPoint x: 51, startPoint y: 112, endPoint x: 108, endPoint y: 110, distance: 56.4
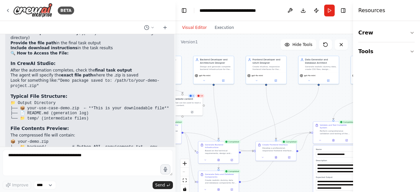
drag, startPoint x: 48, startPoint y: 116, endPoint x: 68, endPoint y: 120, distance: 20.1
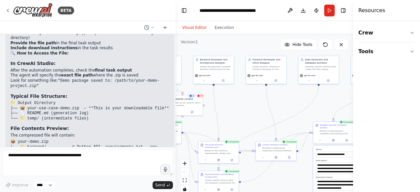
drag, startPoint x: 65, startPoint y: 127, endPoint x: 82, endPoint y: 131, distance: 17.5
drag, startPoint x: 82, startPoint y: 131, endPoint x: 78, endPoint y: 127, distance: 5.6
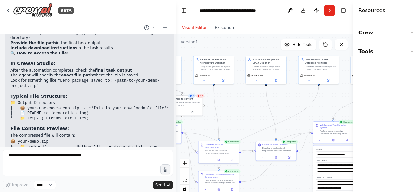
drag, startPoint x: 80, startPoint y: 131, endPoint x: 79, endPoint y: 126, distance: 4.6
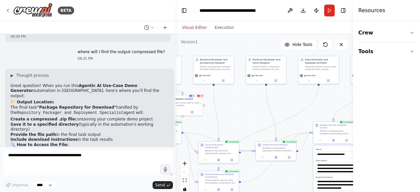
scroll to position [2357, 0]
drag, startPoint x: 354, startPoint y: 28, endPoint x: 386, endPoint y: 30, distance: 31.5
click at [386, 30] on div "Resources Crew Tools" at bounding box center [386, 96] width 67 height 192
click at [344, 13] on button "Toggle Right Sidebar" at bounding box center [342, 10] width 9 height 9
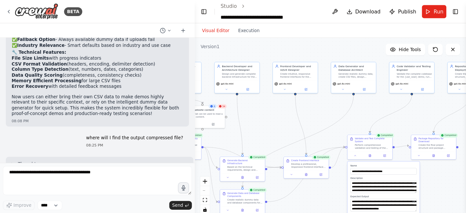
scroll to position [2305, 0]
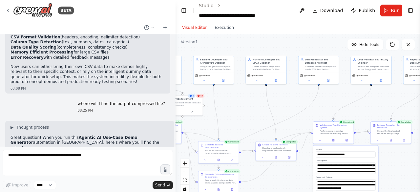
drag, startPoint x: 104, startPoint y: 67, endPoint x: 137, endPoint y: 70, distance: 32.9
click at [137, 157] on p "The final task "Package Repository for Download" handled by the Repository Pack…" at bounding box center [89, 162] width 158 height 10
drag, startPoint x: 65, startPoint y: 78, endPoint x: 119, endPoint y: 78, distance: 54.8
click at [119, 169] on li "Create a compressed .zip file containing your complete demo project" at bounding box center [89, 171] width 158 height 5
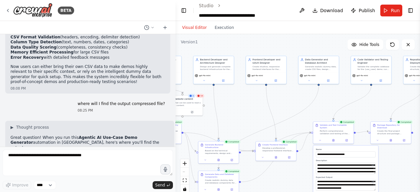
click at [123, 169] on li "Create a compressed .zip file containing your complete demo project" at bounding box center [89, 171] width 158 height 5
click at [132, 169] on li "Create a compressed .zip file containing your complete demo project" at bounding box center [89, 171] width 158 height 5
click at [303, 11] on button at bounding box center [301, 11] width 10 height 12
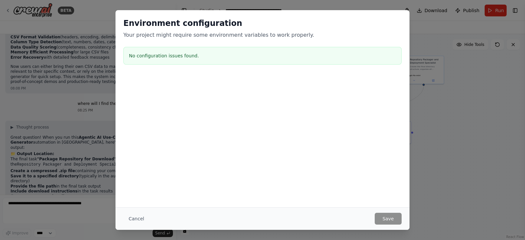
scroll to position [59, 0]
drag, startPoint x: 351, startPoint y: 0, endPoint x: 261, endPoint y: 106, distance: 138.6
click at [261, 106] on div at bounding box center [262, 108] width 294 height 66
click at [138, 191] on button "Cancel" at bounding box center [136, 219] width 26 height 12
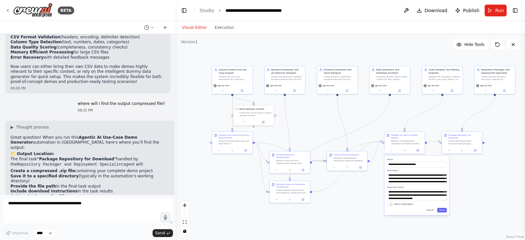
drag, startPoint x: 260, startPoint y: 113, endPoint x: 331, endPoint y: 124, distance: 71.9
click at [331, 124] on div ".deletable-edge-delete-btn { width: 20px; height: 20px; border: 0px solid #ffff…" at bounding box center [349, 137] width 349 height 206
click at [224, 30] on button "Execution" at bounding box center [223, 28] width 27 height 8
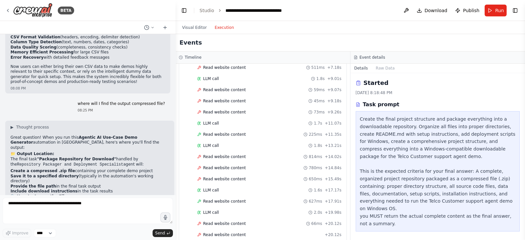
scroll to position [0, 0]
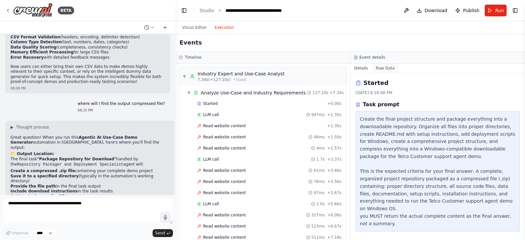
click at [383, 68] on button "Raw Data" at bounding box center [384, 68] width 27 height 9
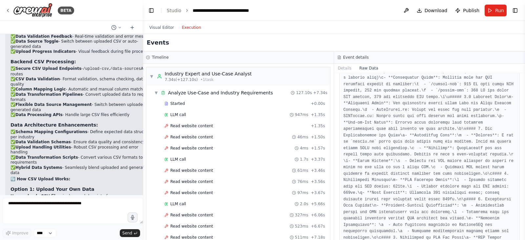
scroll to position [2665, 0]
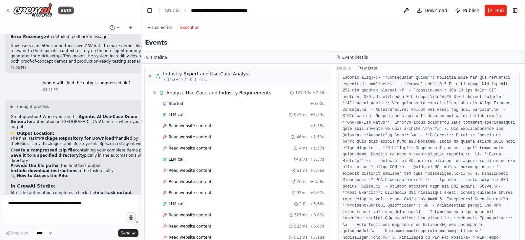
drag, startPoint x: 175, startPoint y: 148, endPoint x: 141, endPoint y: 147, distance: 34.1
click at [141, 147] on div "BETA Create a multi-agent system that is expert in creating various agentic AI …" at bounding box center [262, 120] width 525 height 240
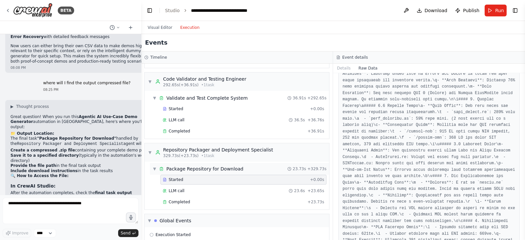
scroll to position [1267, 0]
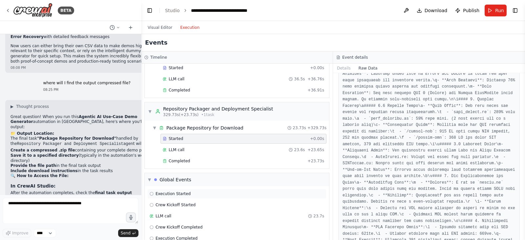
click at [211, 191] on div "Execution Started" at bounding box center [237, 193] width 174 height 5
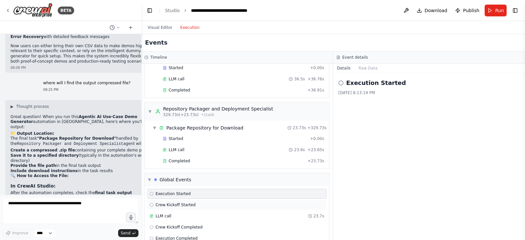
click at [211, 191] on div "Crew Kickoff Started" at bounding box center [237, 204] width 174 height 5
click at [211, 191] on div "LLM call 23.7s" at bounding box center [237, 215] width 174 height 5
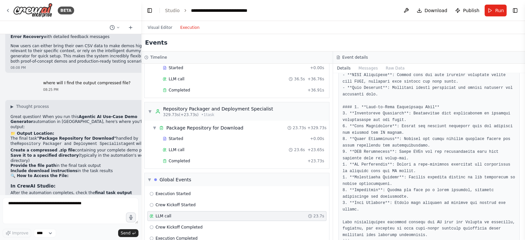
scroll to position [403, 0]
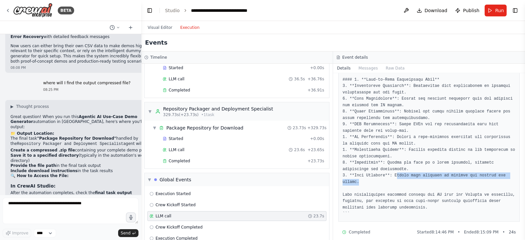
drag, startPoint x: 391, startPoint y: 169, endPoint x: 396, endPoint y: 178, distance: 10.1
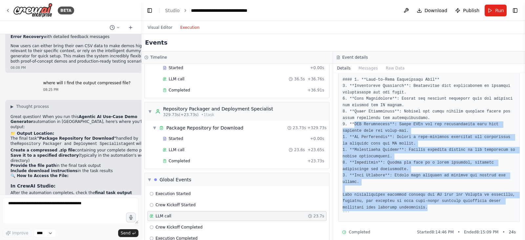
drag, startPoint x: 422, startPoint y: 202, endPoint x: 352, endPoint y: 119, distance: 108.3
drag, startPoint x: 341, startPoint y: 118, endPoint x: 414, endPoint y: 201, distance: 110.8
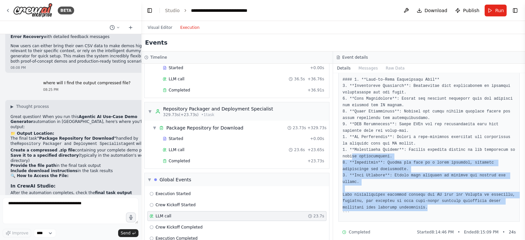
drag, startPoint x: 420, startPoint y: 202, endPoint x: 351, endPoint y: 148, distance: 87.4
drag, startPoint x: 342, startPoint y: 156, endPoint x: 441, endPoint y: 201, distance: 108.7
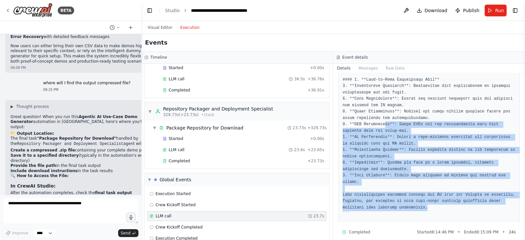
drag, startPoint x: 441, startPoint y: 201, endPoint x: 382, endPoint y: 116, distance: 103.0
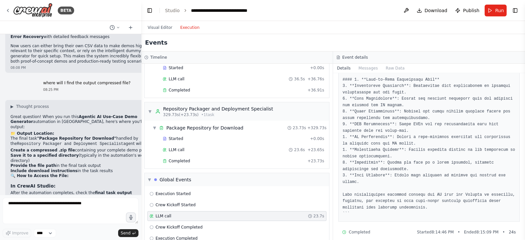
click at [233, 191] on div "Crew Kickoff Completed" at bounding box center [237, 227] width 174 height 5
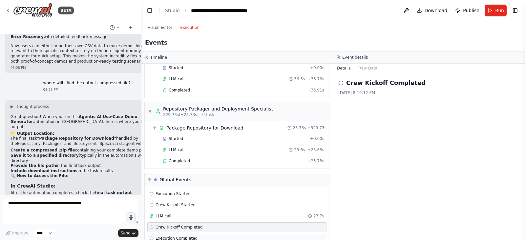
click at [228, 191] on div "Execution Completed" at bounding box center [237, 238] width 174 height 5
click at [204, 158] on div "Completed" at bounding box center [234, 160] width 142 height 5
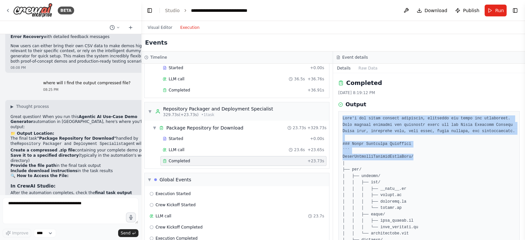
drag, startPoint x: 342, startPoint y: 119, endPoint x: 419, endPoint y: 155, distance: 84.2
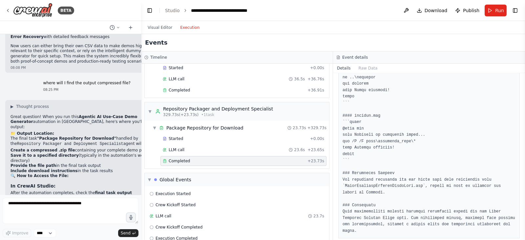
scroll to position [920, 0]
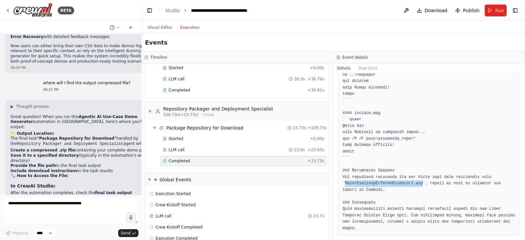
drag, startPoint x: 416, startPoint y: 184, endPoint x: 344, endPoint y: 183, distance: 72.1
copy pre "TelcoCustomerSupportAgentDemo.zip"
click at [105, 191] on textarea "**********" at bounding box center [71, 211] width 136 height 26
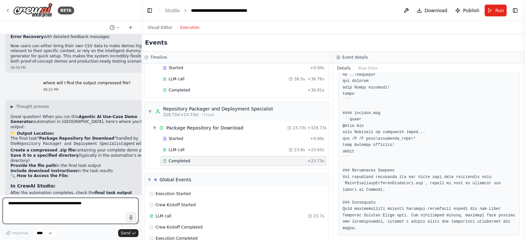
click at [71, 191] on textarea "**********" at bounding box center [71, 211] width 136 height 26
click at [156, 28] on button "Visual Editor" at bounding box center [160, 28] width 32 height 8
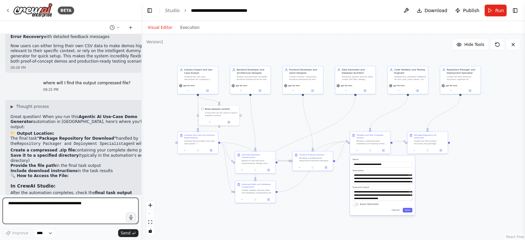
click at [79, 191] on textarea "**********" at bounding box center [71, 211] width 136 height 26
click at [84, 191] on textarea "**********" at bounding box center [71, 211] width 136 height 26
type textarea "**********"
click at [82, 191] on textarea "**********" at bounding box center [71, 211] width 136 height 26
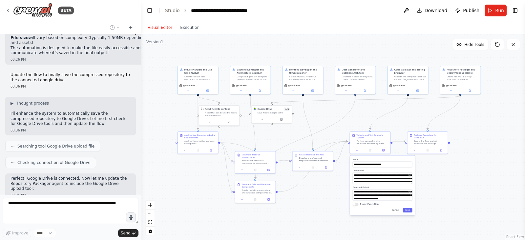
scroll to position [3004, 0]
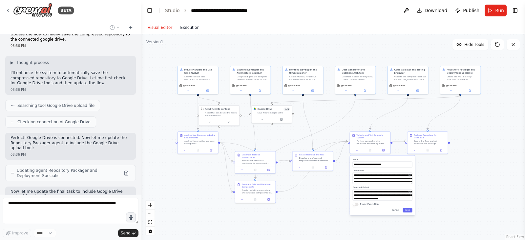
click at [192, 29] on button "Execution" at bounding box center [189, 28] width 27 height 8
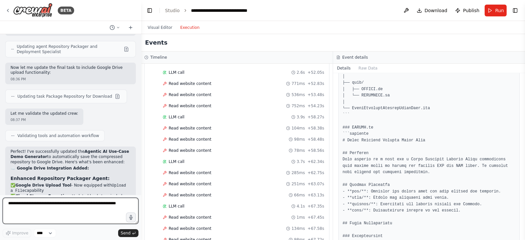
scroll to position [0, 0]
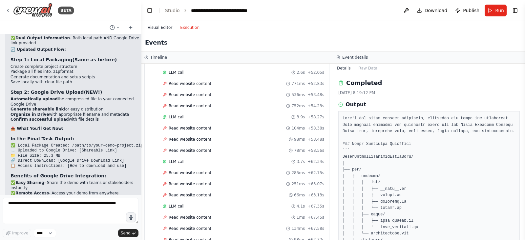
click at [159, 27] on button "Visual Editor" at bounding box center [160, 28] width 32 height 8
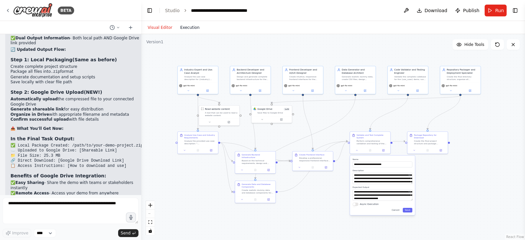
click at [192, 30] on button "Execution" at bounding box center [189, 28] width 27 height 8
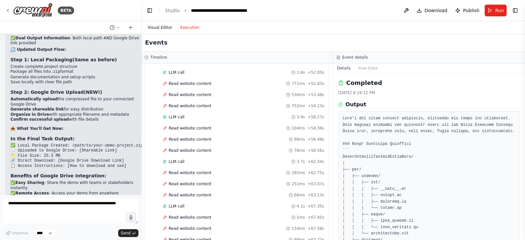
click at [164, 27] on button "Visual Editor" at bounding box center [160, 28] width 32 height 8
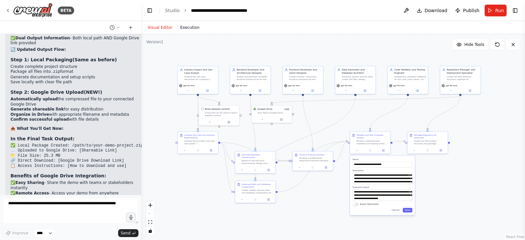
click at [178, 26] on button "Execution" at bounding box center [189, 28] width 27 height 8
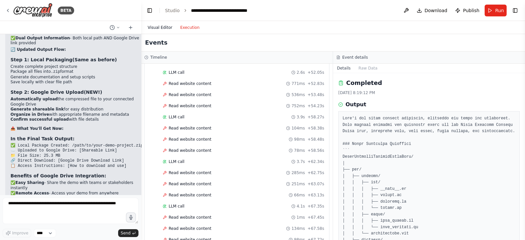
click at [162, 29] on button "Visual Editor" at bounding box center [160, 28] width 32 height 8
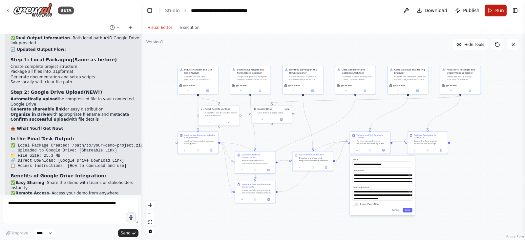
click at [419, 10] on button "Run" at bounding box center [495, 11] width 22 height 12
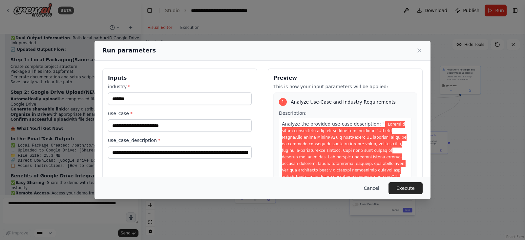
click at [371, 187] on button "Cancel" at bounding box center [371, 188] width 26 height 12
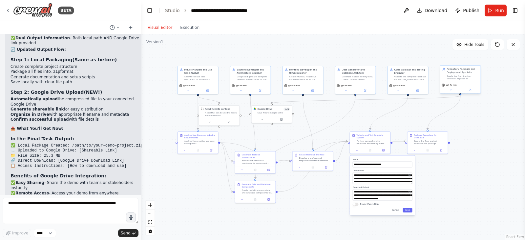
click at [419, 92] on div "gpt-4o-mini" at bounding box center [460, 87] width 40 height 11
click at [419, 90] on icon at bounding box center [450, 90] width 3 height 3
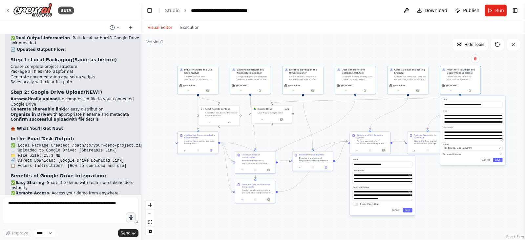
click at [414, 112] on div ".deletable-edge-delete-btn { width: 20px; height: 20px; border: 0px solid #ffff…" at bounding box center [333, 137] width 384 height 206
click at [419, 76] on div ".deletable-edge-delete-btn { width: 20px; height: 20px; border: 0px solid #ffff…" at bounding box center [333, 137] width 384 height 206
click at [419, 52] on div ".deletable-edge-delete-btn { width: 20px; height: 20px; border: 0px solid #ffff…" at bounding box center [333, 137] width 384 height 206
click at [419, 10] on button "Run" at bounding box center [495, 11] width 22 height 12
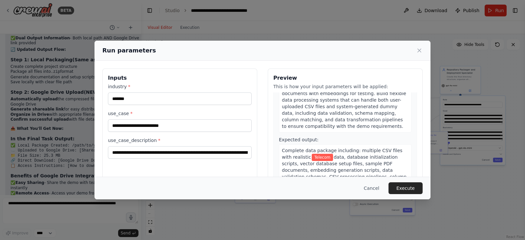
scroll to position [1140, 0]
click at [375, 187] on button "Cancel" at bounding box center [371, 188] width 26 height 12
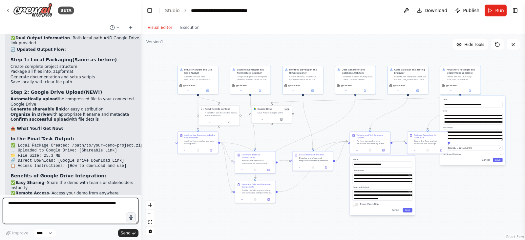
click at [65, 191] on textarea at bounding box center [71, 211] width 136 height 26
click at [39, 191] on textarea "**********" at bounding box center [71, 211] width 136 height 26
click at [52, 191] on textarea "**********" at bounding box center [71, 211] width 136 height 26
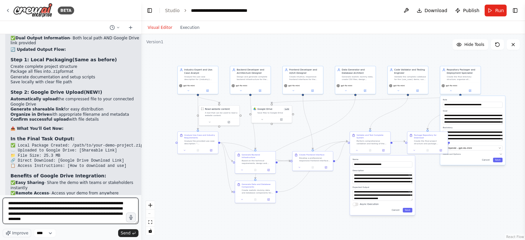
drag, startPoint x: 75, startPoint y: 217, endPoint x: 96, endPoint y: 211, distance: 22.2
click at [96, 191] on textarea "**********" at bounding box center [71, 211] width 136 height 26
type textarea "**********"
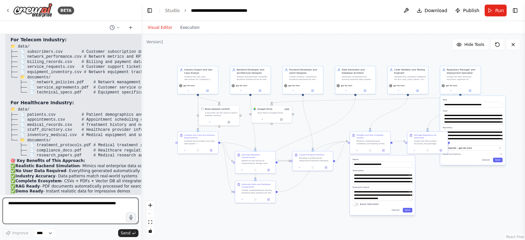
scroll to position [3872, 0]
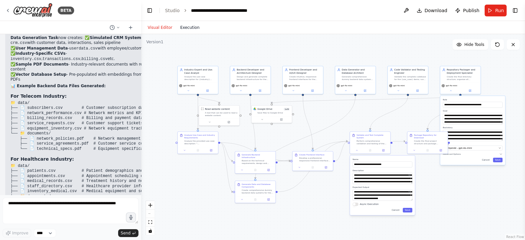
click at [189, 30] on button "Execution" at bounding box center [189, 28] width 27 height 8
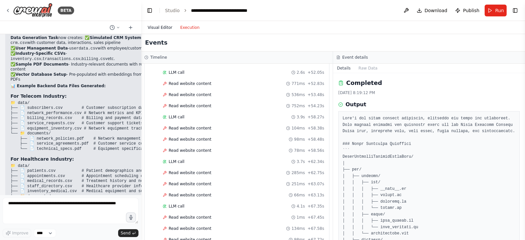
click at [163, 28] on button "Visual Editor" at bounding box center [160, 28] width 32 height 8
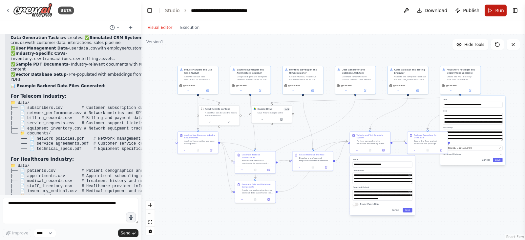
click at [419, 13] on button "Run" at bounding box center [495, 11] width 22 height 12
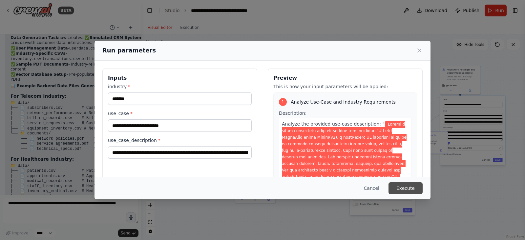
click at [404, 186] on button "Execute" at bounding box center [405, 188] width 34 height 12
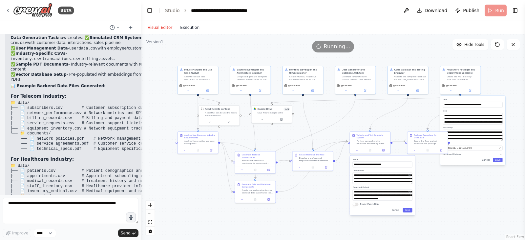
click at [187, 28] on button "Execution" at bounding box center [189, 28] width 27 height 8
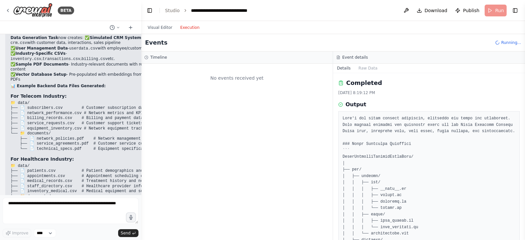
scroll to position [0, 0]
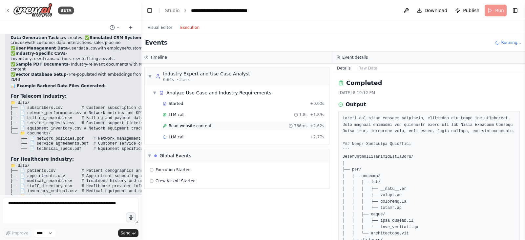
click at [205, 127] on div "Read website content 736ms + 2.62s" at bounding box center [243, 125] width 161 height 5
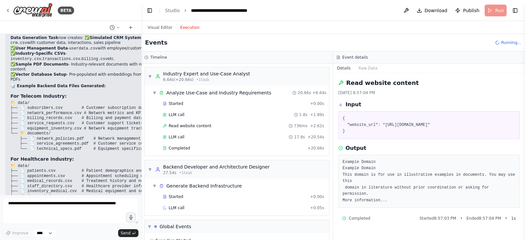
click at [398, 191] on pre "Example Domain Example Domain This domain is for use in illustrative examples i…" at bounding box center [428, 181] width 173 height 45
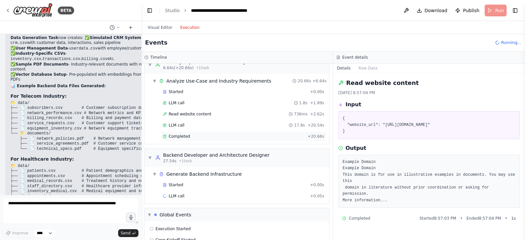
click at [231, 134] on div "Completed" at bounding box center [234, 136] width 142 height 5
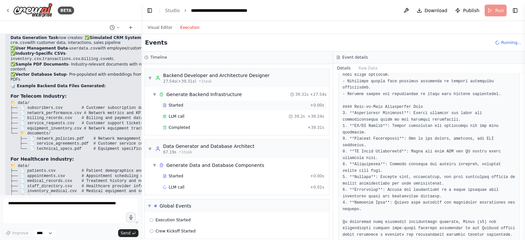
scroll to position [94, 0]
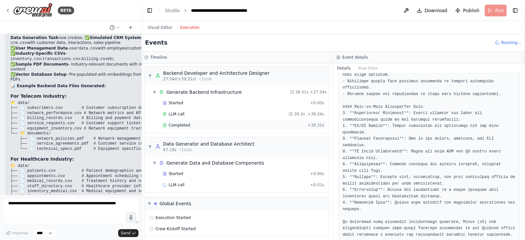
click at [190, 124] on div "Completed" at bounding box center [234, 125] width 142 height 5
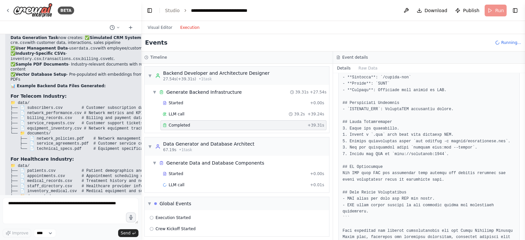
scroll to position [1514, 0]
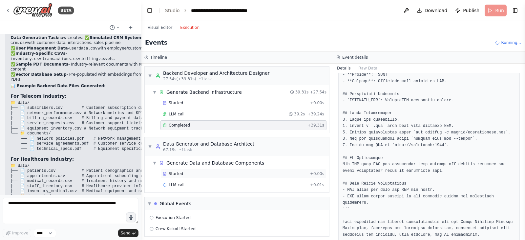
click at [228, 171] on div "Started" at bounding box center [235, 173] width 145 height 5
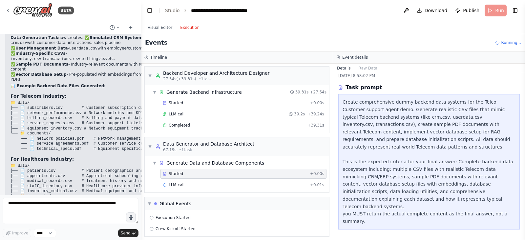
scroll to position [9, 0]
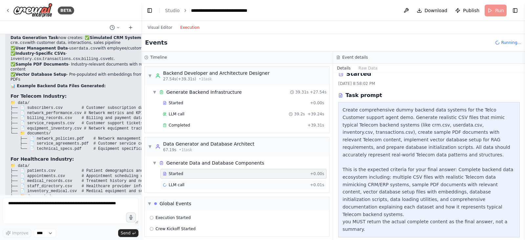
click at [252, 182] on div "LLM call + 0.01s" at bounding box center [243, 184] width 161 height 5
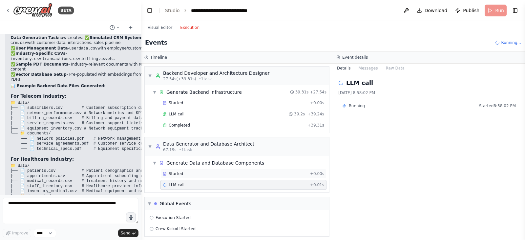
click at [252, 169] on div "Started + 0.00s" at bounding box center [243, 174] width 166 height 10
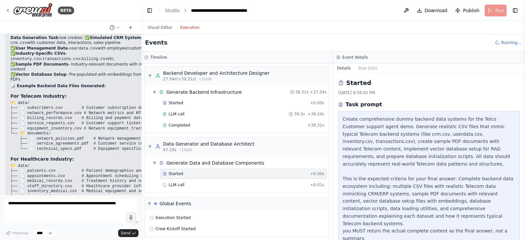
click at [374, 135] on div "Create comprehensive dummy backend data systems for the Telco Customer support …" at bounding box center [428, 178] width 173 height 127
click at [233, 171] on div "Started" at bounding box center [235, 173] width 145 height 5
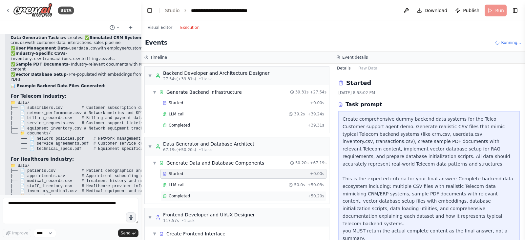
click at [220, 191] on div "Completed + 50.20s" at bounding box center [243, 196] width 166 height 10
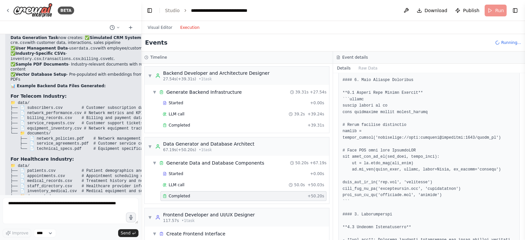
scroll to position [1265, 0]
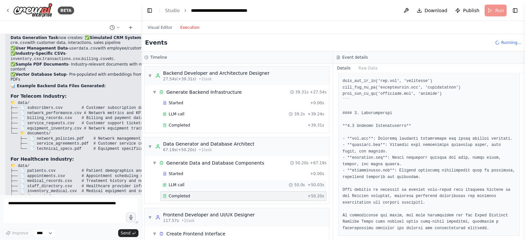
click at [240, 186] on div "LLM call 50.0s + 50.03s" at bounding box center [243, 185] width 166 height 10
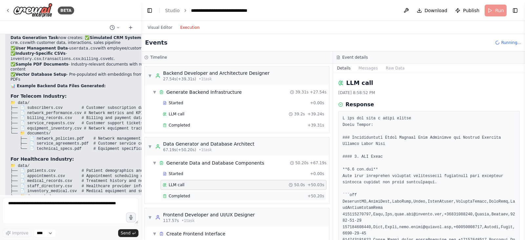
scroll to position [166, 0]
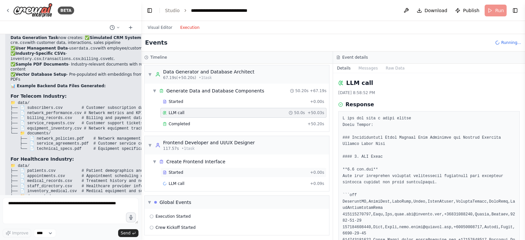
click at [203, 172] on div "Started" at bounding box center [235, 172] width 145 height 5
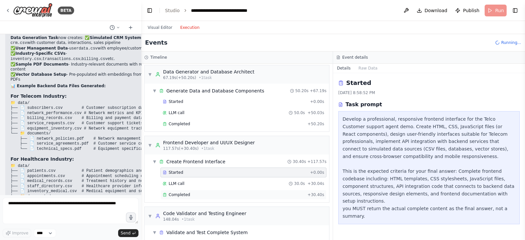
click at [199, 191] on div "Completed" at bounding box center [234, 194] width 142 height 5
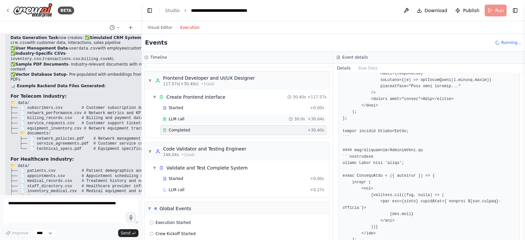
scroll to position [236, 0]
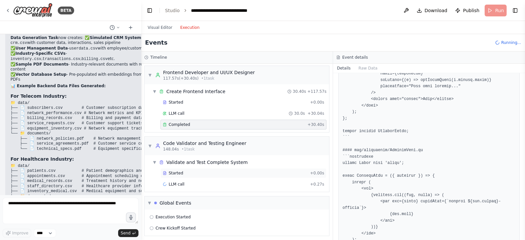
click at [189, 173] on div "Started + 0.00s" at bounding box center [243, 173] width 166 height 10
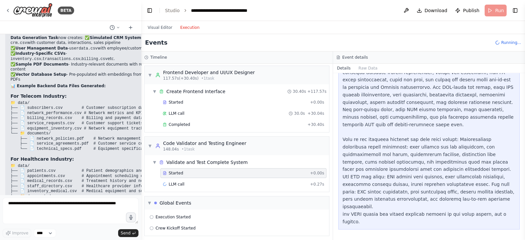
scroll to position [54, 0]
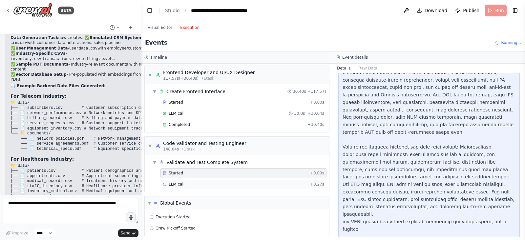
click at [189, 182] on div "LLM call + 0.27s" at bounding box center [243, 184] width 161 height 5
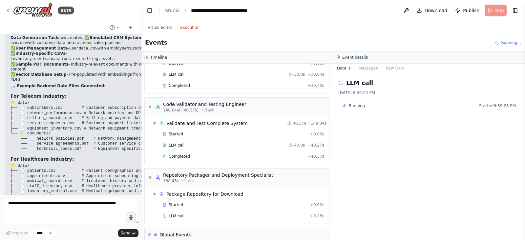
scroll to position [275, 0]
click at [184, 156] on div "Completed + 40.37s" at bounding box center [243, 156] width 166 height 10
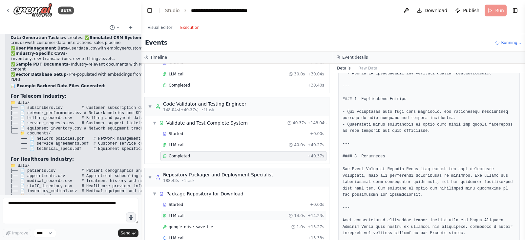
scroll to position [329, 0]
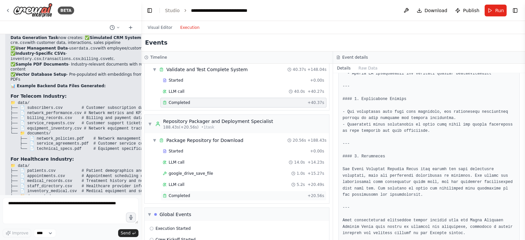
click at [212, 191] on div "Completed" at bounding box center [234, 195] width 142 height 5
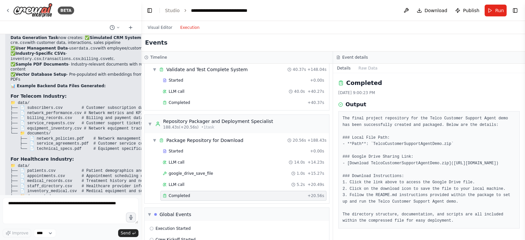
scroll to position [11, 0]
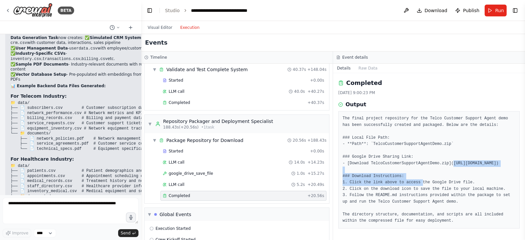
drag, startPoint x: 366, startPoint y: 165, endPoint x: 345, endPoint y: 159, distance: 21.6
click at [345, 159] on pre "The final project repository for the Telco Customer Support Agent demo has been…" at bounding box center [428, 169] width 173 height 109
copy pre "https://drive.google.com/file/d/1-7-AgithhBAn_Qzr4nm4STR0FJ2r4xoF/view?usp=shar…"
click at [387, 161] on pre "The final project repository for the Telco Customer Support Agent demo has been…" at bounding box center [428, 169] width 173 height 109
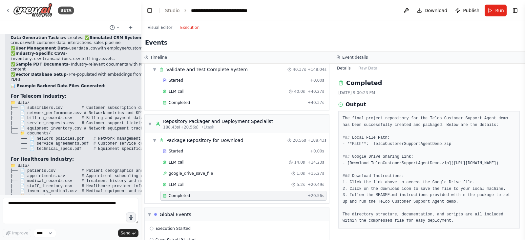
click at [401, 142] on pre "The final project repository for the Telco Customer Support Agent demo has been…" at bounding box center [428, 169] width 173 height 109
click at [390, 183] on pre "The final project repository for the Telco Customer Support Agent demo has been…" at bounding box center [428, 169] width 173 height 109
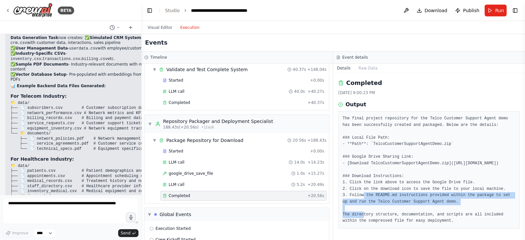
drag, startPoint x: 374, startPoint y: 190, endPoint x: 490, endPoint y: 194, distance: 116.8
click at [419, 191] on pre "The final project repository for the Telco Customer Support Agent demo has been…" at bounding box center [428, 169] width 173 height 109
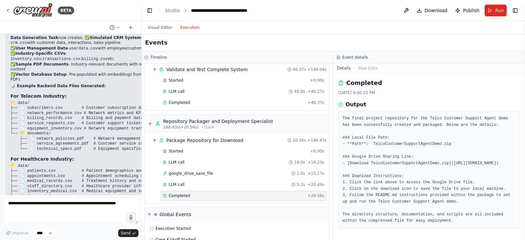
click at [392, 191] on pre "The final project repository for the Telco Customer Support Agent demo has been…" at bounding box center [428, 169] width 173 height 109
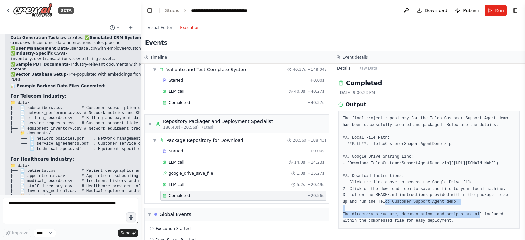
drag, startPoint x: 398, startPoint y: 196, endPoint x: 434, endPoint y: 203, distance: 36.7
click at [419, 191] on pre "The final project repository for the Telco Customer Support Agent demo has been…" at bounding box center [428, 169] width 173 height 109
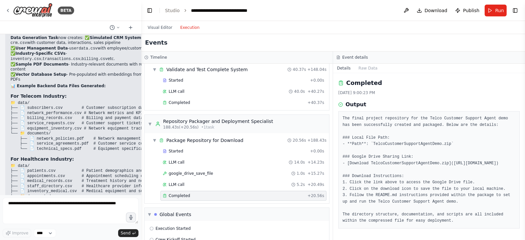
scroll to position [362, 0]
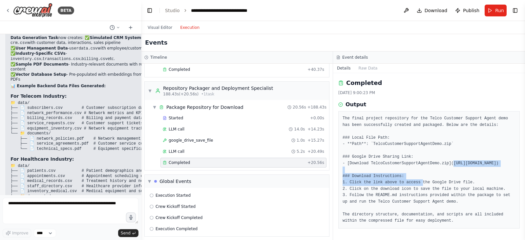
drag, startPoint x: 367, startPoint y: 163, endPoint x: 344, endPoint y: 156, distance: 23.7
click at [344, 156] on pre "The final project repository for the Telco Customer Support Agent demo has been…" at bounding box center [428, 169] width 173 height 109
copy pre "https://drive.google.com/file/d/1-7-AgithhBAn_Qzr4nm4STR0FJ2r4xoF/view?usp=shar…"
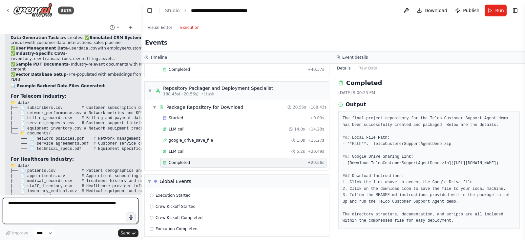
click at [105, 191] on textarea at bounding box center [71, 211] width 136 height 26
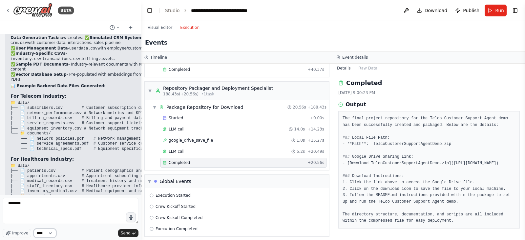
click at [48, 191] on select "****" at bounding box center [45, 233] width 22 height 9
click at [19, 191] on span "Improve" at bounding box center [20, 232] width 16 height 5
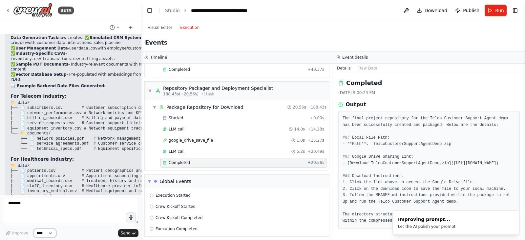
click at [46, 191] on select "****" at bounding box center [45, 233] width 22 height 9
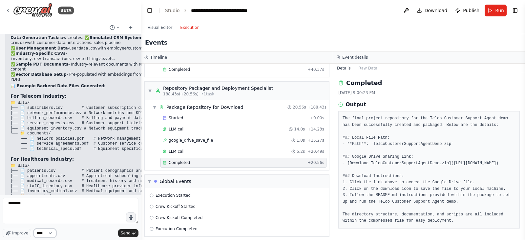
click at [46, 191] on select "****" at bounding box center [45, 233] width 22 height 9
click at [70, 191] on textarea "**********" at bounding box center [71, 211] width 136 height 26
drag, startPoint x: 55, startPoint y: 204, endPoint x: 115, endPoint y: 226, distance: 64.1
click at [115, 191] on div "**********" at bounding box center [71, 212] width 136 height 29
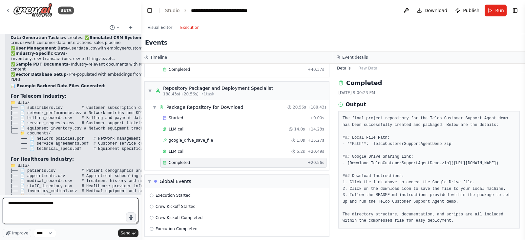
scroll to position [0, 0]
type textarea "*"
paste textarea "**********"
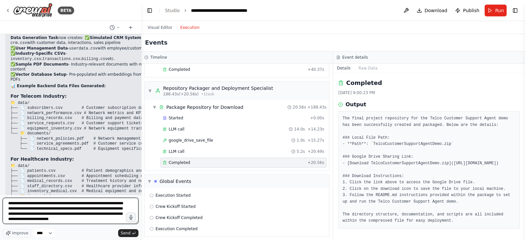
scroll to position [3, 0]
click at [21, 191] on textarea "**********" at bounding box center [71, 211] width 136 height 26
click at [53, 191] on textarea "**********" at bounding box center [71, 211] width 136 height 26
click at [112, 191] on textarea "**********" at bounding box center [71, 211] width 136 height 26
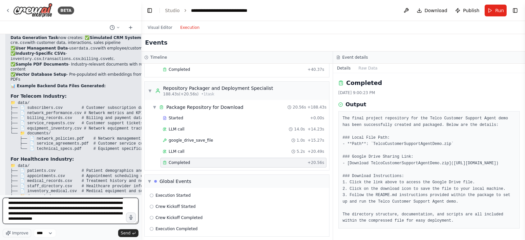
drag, startPoint x: 112, startPoint y: 222, endPoint x: 89, endPoint y: 222, distance: 22.6
click at [89, 191] on textarea "**********" at bounding box center [71, 211] width 136 height 26
click at [87, 191] on textarea "**********" at bounding box center [71, 211] width 136 height 26
click at [51, 191] on textarea "**********" at bounding box center [71, 211] width 136 height 26
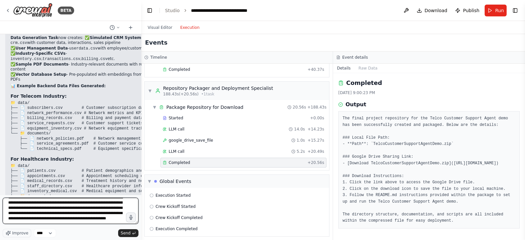
click at [36, 191] on textarea "**********" at bounding box center [71, 211] width 136 height 26
type textarea "**********"
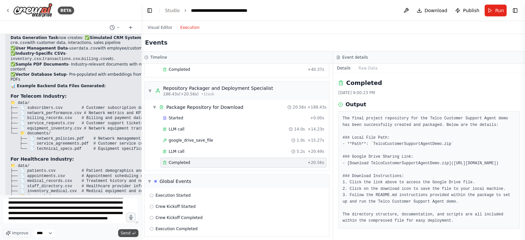
click at [125, 191] on span "Send" at bounding box center [126, 232] width 10 height 5
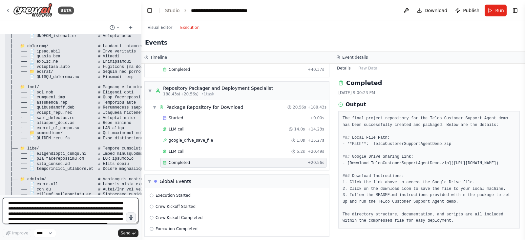
scroll to position [4699, 0]
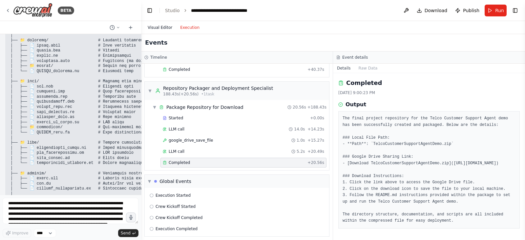
click at [156, 24] on button "Visual Editor" at bounding box center [160, 28] width 32 height 8
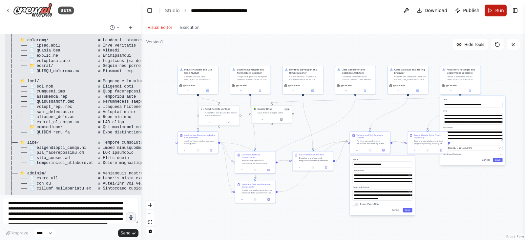
click at [419, 11] on button "Run" at bounding box center [495, 11] width 22 height 12
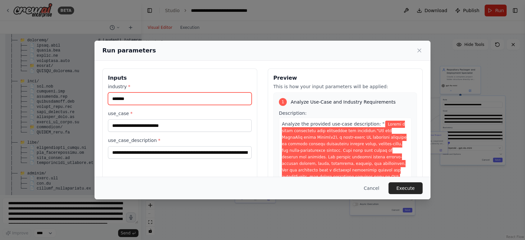
click at [171, 101] on input "*******" at bounding box center [180, 98] width 144 height 12
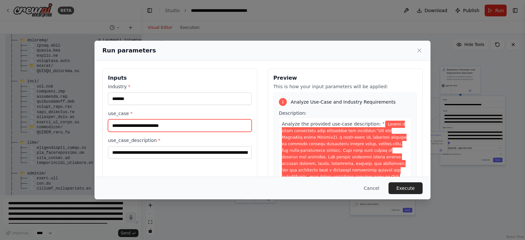
drag, startPoint x: 178, startPoint y: 130, endPoint x: 98, endPoint y: 130, distance: 80.7
click at [98, 130] on div "**********" at bounding box center [262, 146] width 336 height 171
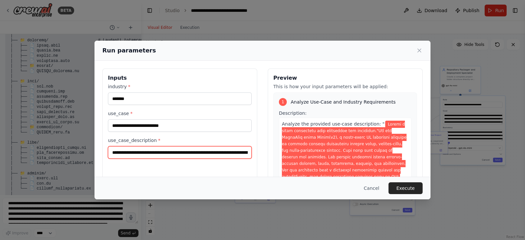
click at [184, 152] on input "use_case_description *" at bounding box center [180, 152] width 144 height 12
click at [187, 152] on input "use_case_description *" at bounding box center [180, 152] width 144 height 12
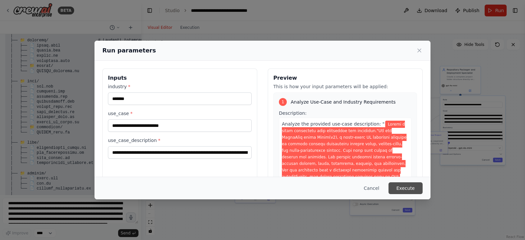
click at [403, 186] on button "Execute" at bounding box center [405, 188] width 34 height 12
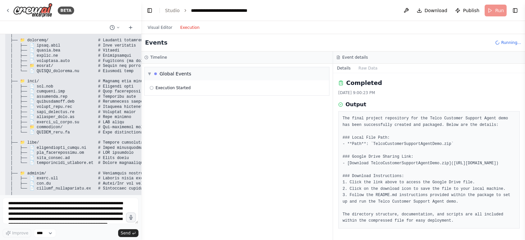
click at [185, 31] on button "Execution" at bounding box center [189, 28] width 27 height 8
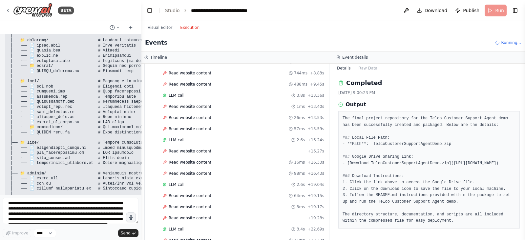
scroll to position [11, 0]
click at [264, 137] on div "LLM call 2.6s + 16.24s" at bounding box center [243, 139] width 161 height 5
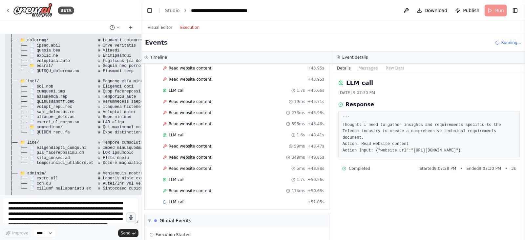
scroll to position [727, 0]
click at [187, 188] on span "Read website content" at bounding box center [190, 190] width 43 height 5
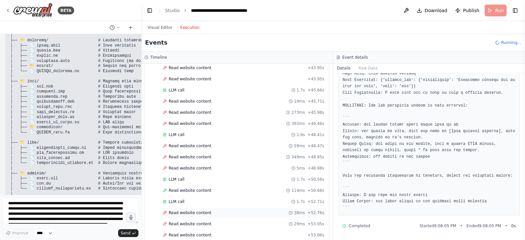
scroll to position [904, 0]
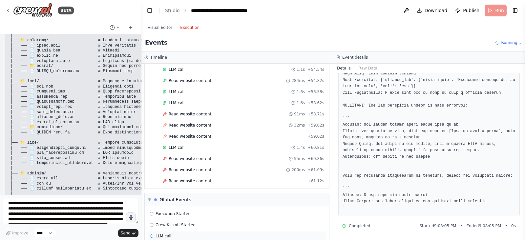
click at [184, 191] on div "LLM call" at bounding box center [237, 235] width 174 height 5
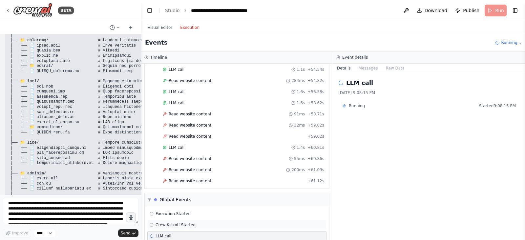
click at [184, 191] on span "Crew Kickoff Started" at bounding box center [175, 224] width 40 height 5
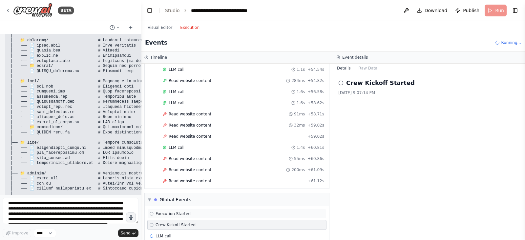
click at [183, 191] on span "Execution Started" at bounding box center [172, 213] width 35 height 5
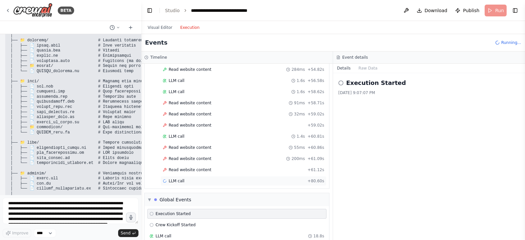
click at [186, 176] on div "LLM call + 80.60s" at bounding box center [243, 181] width 166 height 10
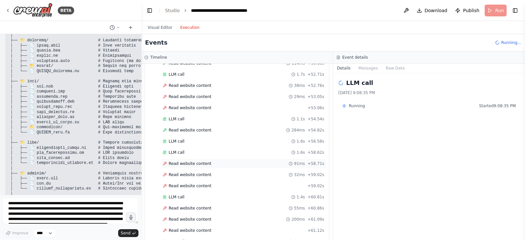
scroll to position [985, 0]
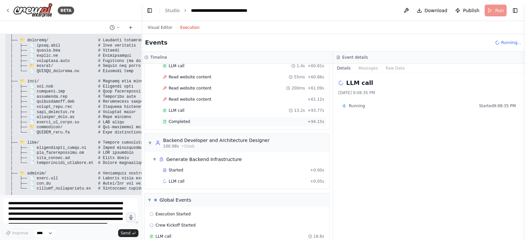
click at [179, 119] on span "Completed" at bounding box center [179, 121] width 21 height 5
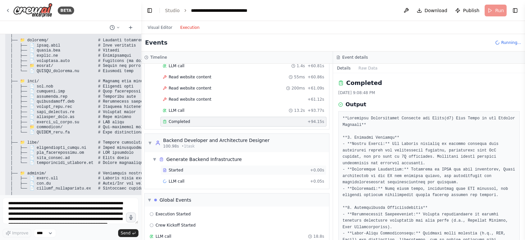
click at [179, 168] on span "Started" at bounding box center [176, 170] width 14 height 5
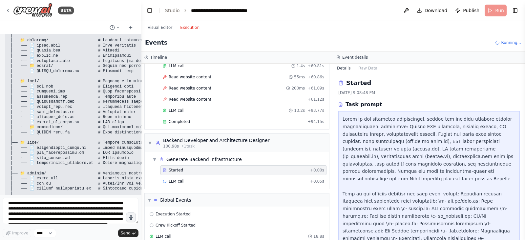
scroll to position [39, 0]
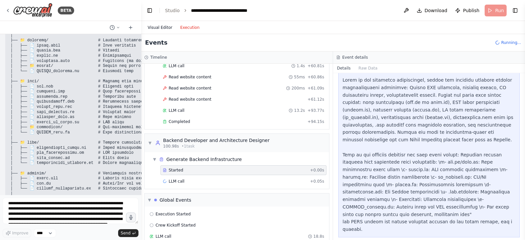
click at [151, 27] on button "Visual Editor" at bounding box center [160, 28] width 32 height 8
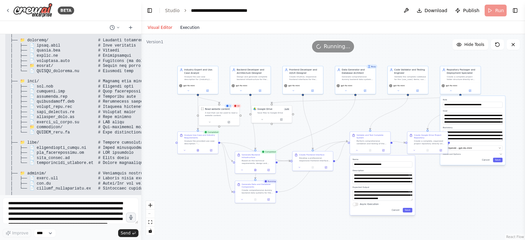
click at [185, 30] on button "Execution" at bounding box center [189, 28] width 27 height 8
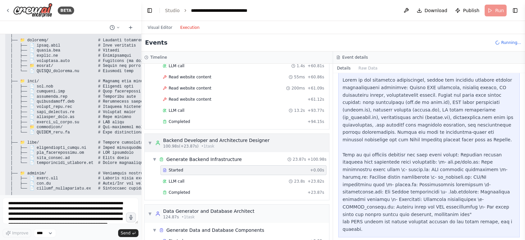
scroll to position [1055, 0]
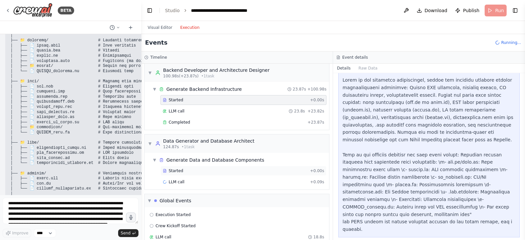
click at [173, 168] on span "Started" at bounding box center [176, 170] width 14 height 5
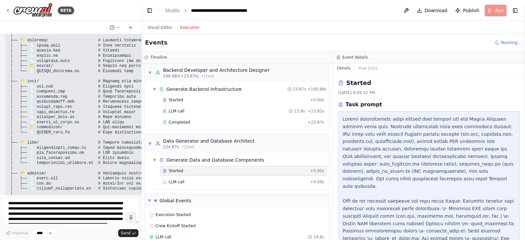
scroll to position [46, 0]
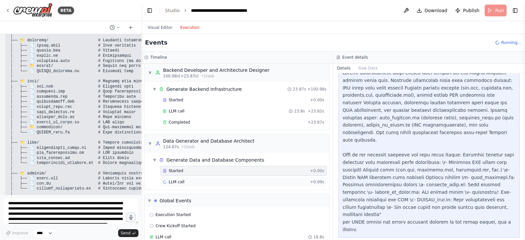
click at [189, 179] on div "LLM call + 0.09s" at bounding box center [243, 181] width 161 height 5
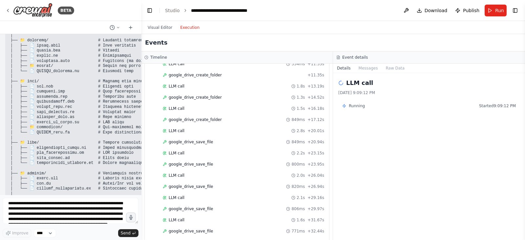
scroll to position [1652, 0]
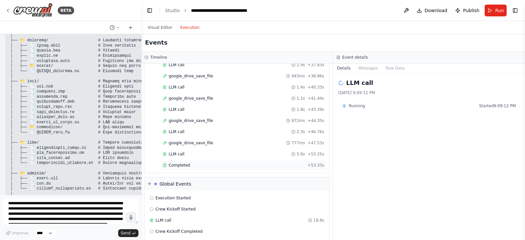
click at [208, 163] on div "Completed" at bounding box center [234, 165] width 142 height 5
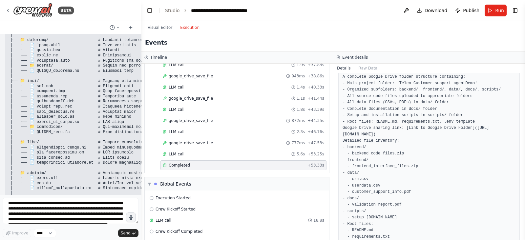
scroll to position [62, 0]
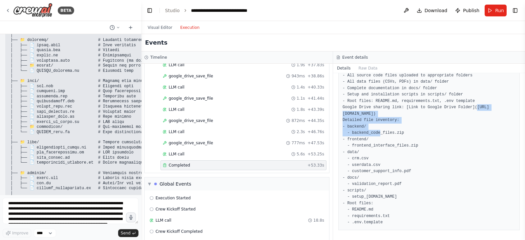
drag, startPoint x: 345, startPoint y: 112, endPoint x: 501, endPoint y: 111, distance: 156.1
click at [419, 111] on pre "A complete Google Drive folder structure containing: - Main project folder: 'Te…" at bounding box center [428, 139] width 173 height 173
copy pre "https://drive.google.com/drive/folders/1azg3ZXvb2vSOhwl457m0Cgqkala3Gv3q"
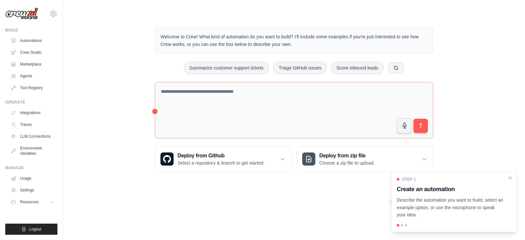
click at [516, 179] on div "Step 1 Create an automation Describe the automation you want to build, select a…" at bounding box center [454, 201] width 126 height 61
click at [510, 179] on icon "Close walkthrough" at bounding box center [510, 178] width 6 height 6
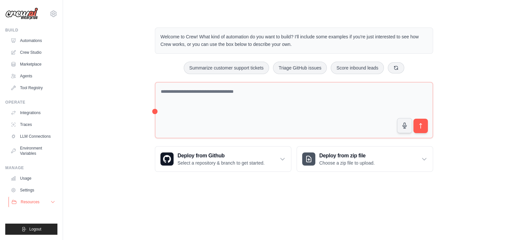
click at [32, 202] on span "Resources" at bounding box center [30, 201] width 19 height 5
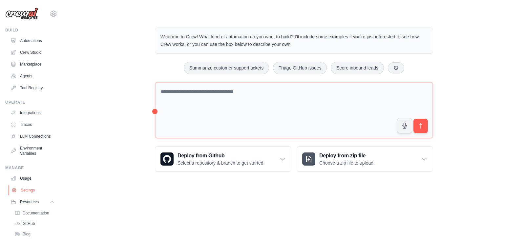
scroll to position [37, 0]
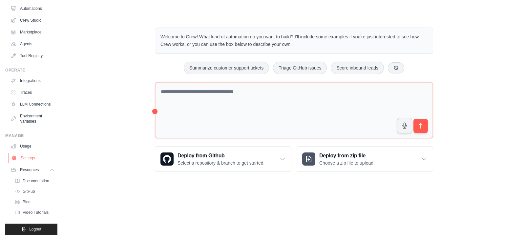
click at [30, 159] on link "Settings" at bounding box center [34, 158] width 50 height 10
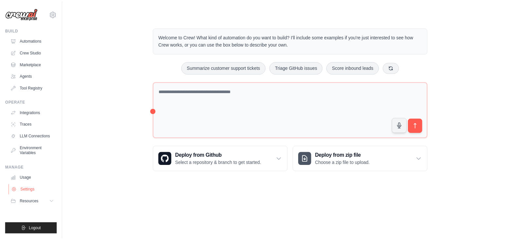
scroll to position [0, 0]
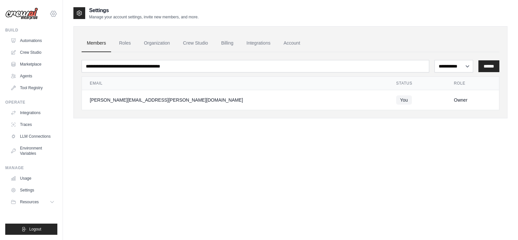
click at [52, 15] on icon at bounding box center [54, 14] width 8 height 8
click at [43, 38] on link "Automations" at bounding box center [34, 40] width 50 height 10
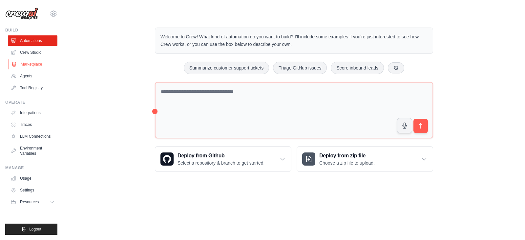
click at [34, 59] on link "Marketplace" at bounding box center [34, 64] width 50 height 10
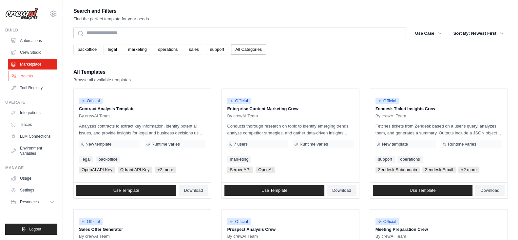
click at [23, 78] on link "Agents" at bounding box center [34, 76] width 50 height 10
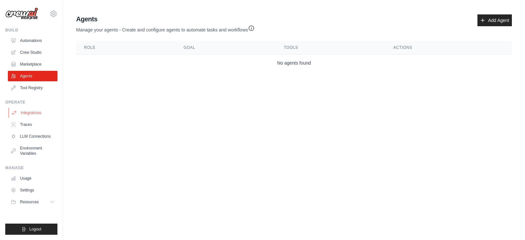
click at [31, 113] on link "Integrations" at bounding box center [34, 113] width 50 height 10
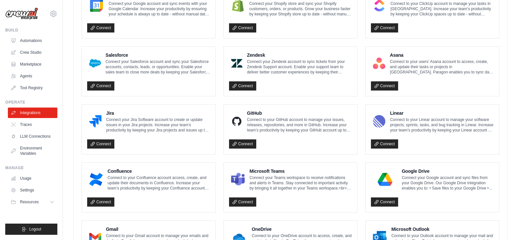
scroll to position [324, 0]
click at [391, 201] on link "Connect" at bounding box center [384, 201] width 27 height 9
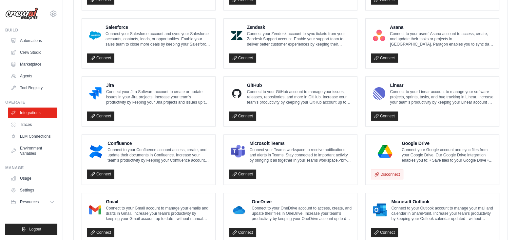
scroll to position [384, 0]
